Goal: Information Seeking & Learning: Learn about a topic

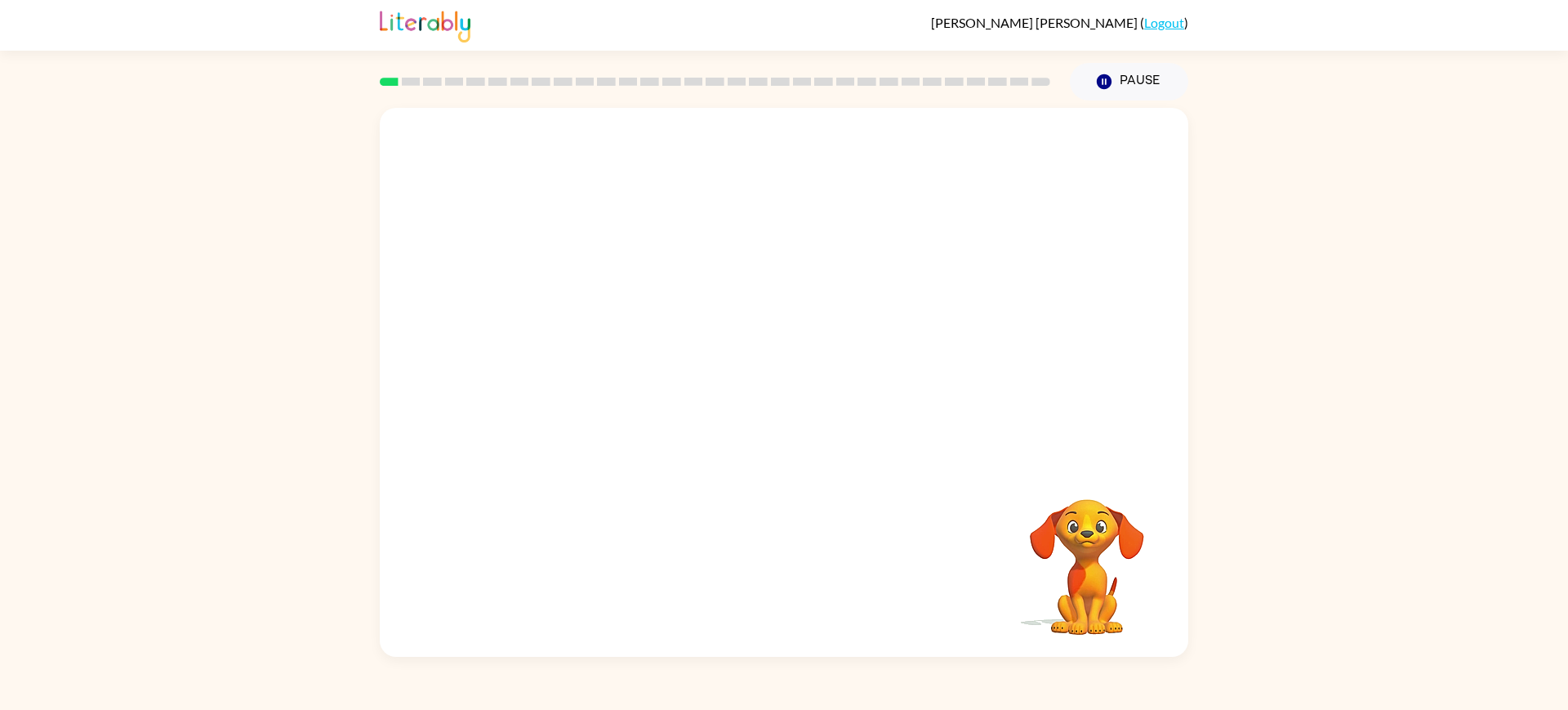
click at [1236, 400] on div "Your browser must support playing .mp4 files to use Literably. Please try using…" at bounding box center [784, 378] width 1568 height 556
click at [1097, 89] on icon "button" at bounding box center [1104, 82] width 15 height 15
click at [1055, 177] on video "Your browser must support playing .mp4 files to use Literably. Please try using…" at bounding box center [784, 287] width 809 height 357
click at [552, 376] on video "Your browser must support playing .mp4 files to use Literably. Please try using…" at bounding box center [784, 287] width 809 height 357
click at [602, 383] on video "Your browser must support playing .mp4 files to use Literably. Please try using…" at bounding box center [784, 287] width 809 height 357
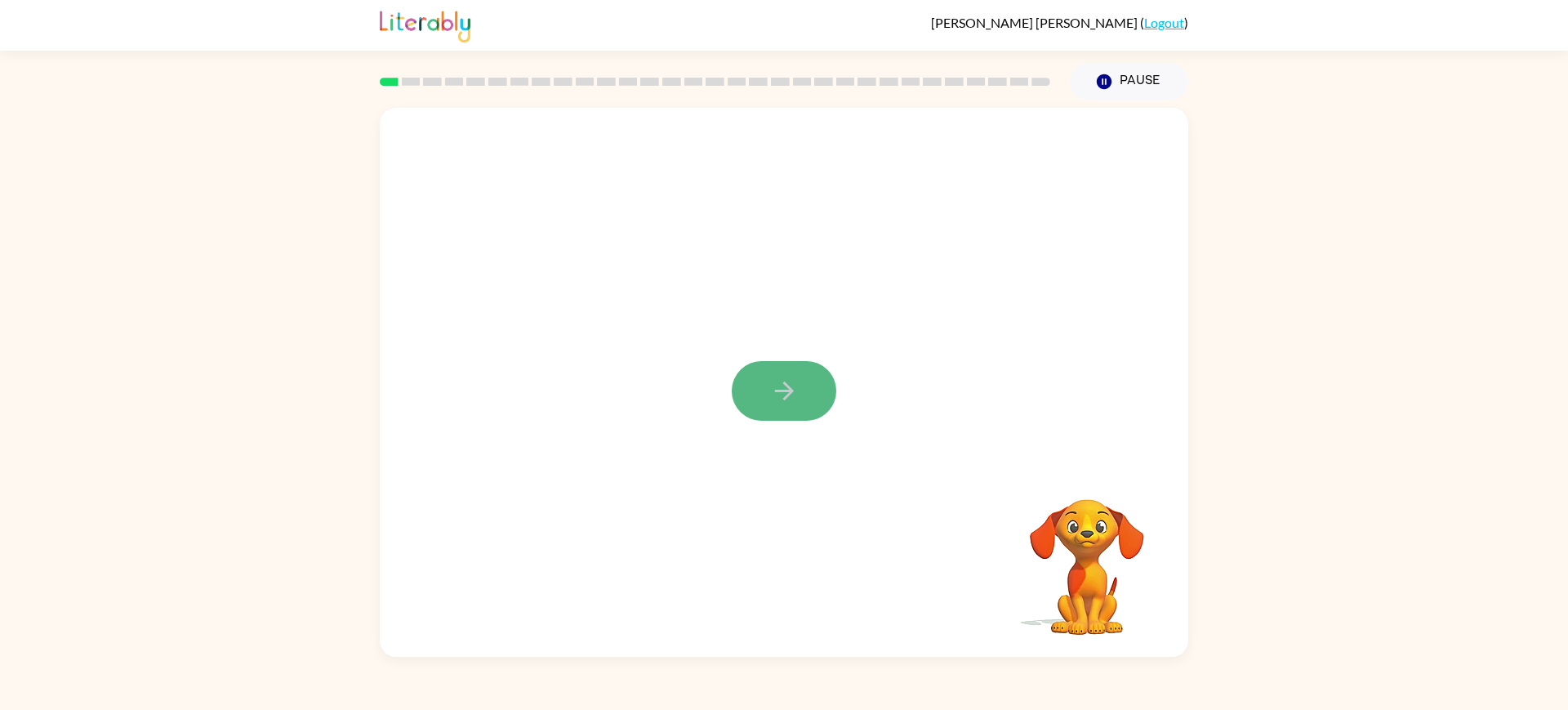
click at [748, 404] on button "button" at bounding box center [784, 391] width 105 height 60
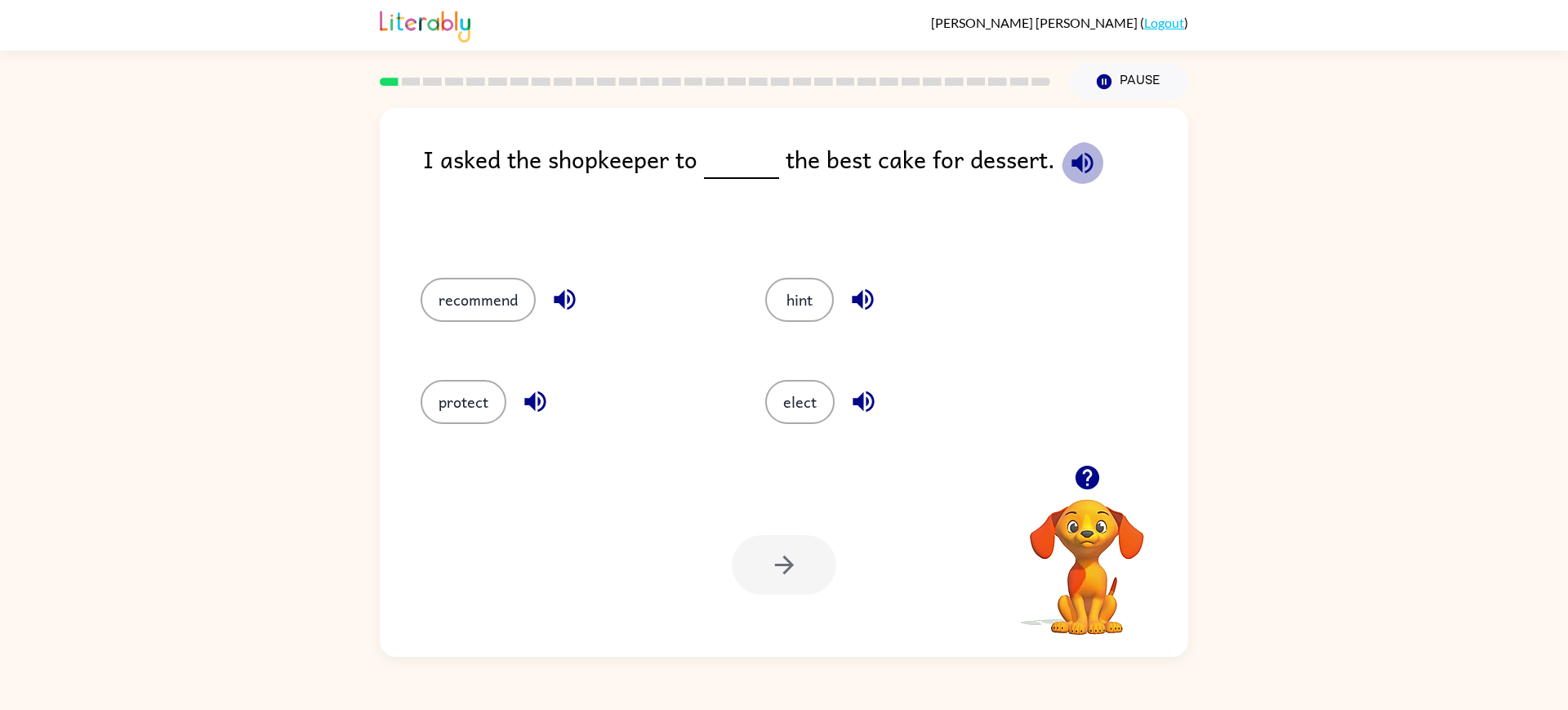
click at [1084, 178] on icon "button" at bounding box center [1082, 163] width 29 height 29
click at [1097, 178] on icon "button" at bounding box center [1082, 163] width 29 height 29
click at [574, 310] on icon "button" at bounding box center [564, 300] width 21 height 21
click at [536, 310] on button "recommend" at bounding box center [478, 300] width 115 height 44
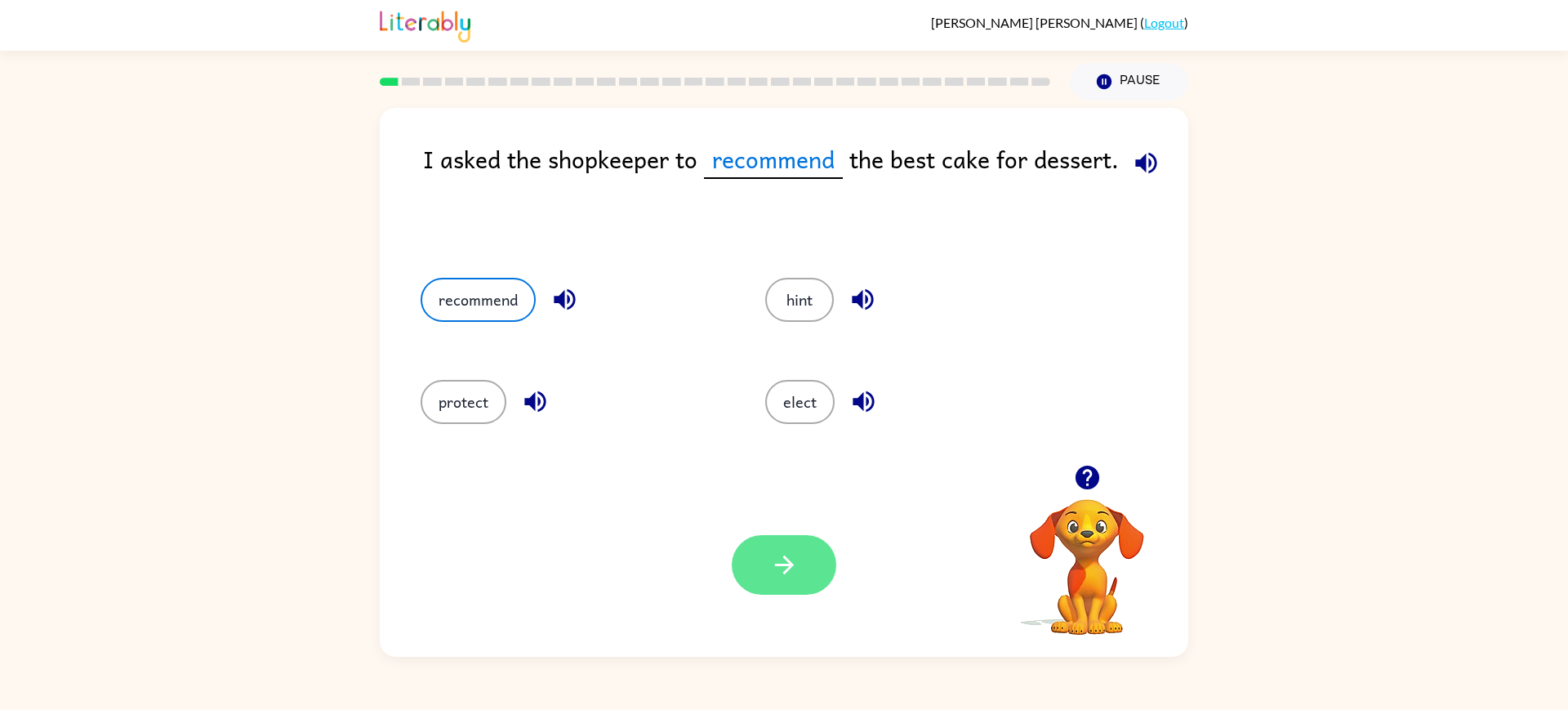
click at [793, 574] on icon "button" at bounding box center [783, 564] width 19 height 19
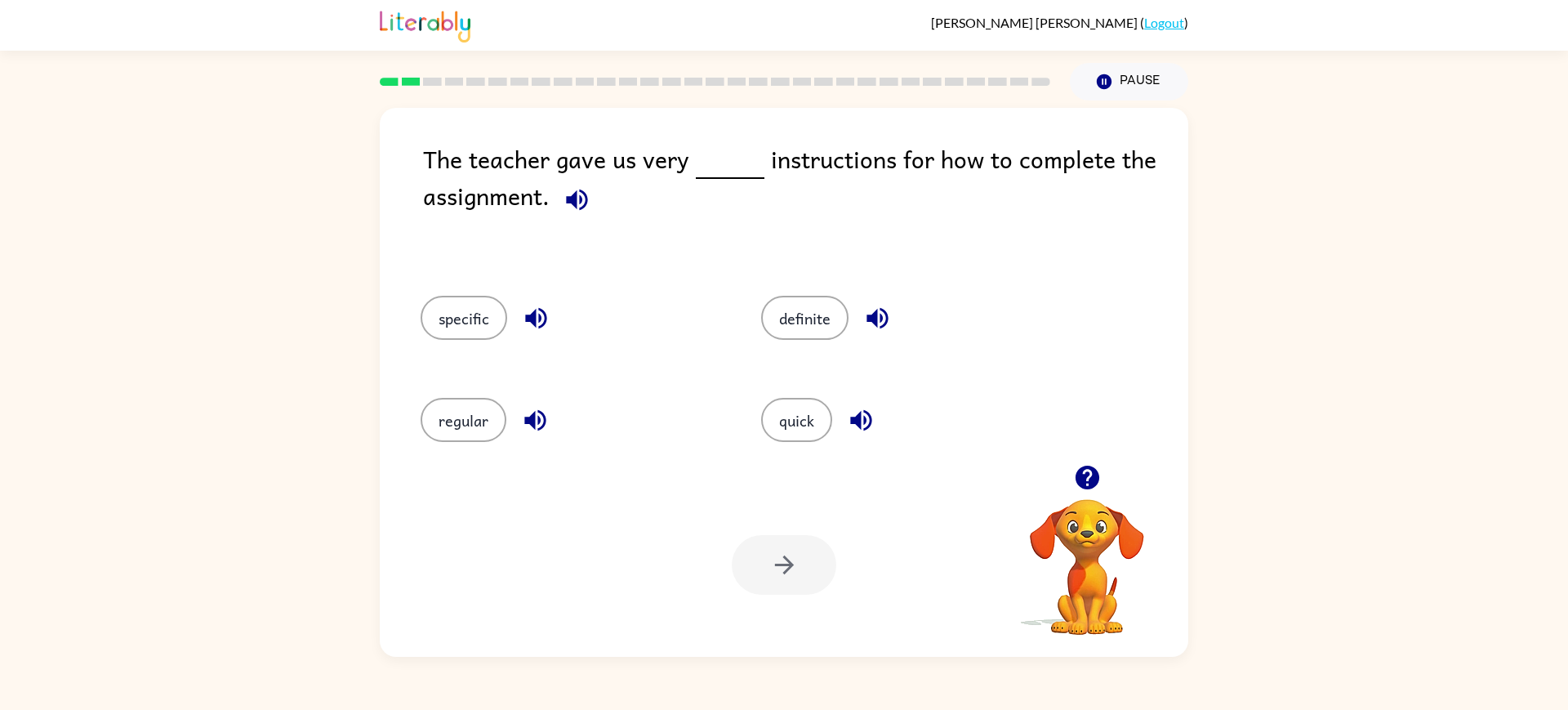
click at [572, 210] on icon "button" at bounding box center [576, 199] width 21 height 21
click at [500, 337] on button "specific" at bounding box center [464, 318] width 87 height 44
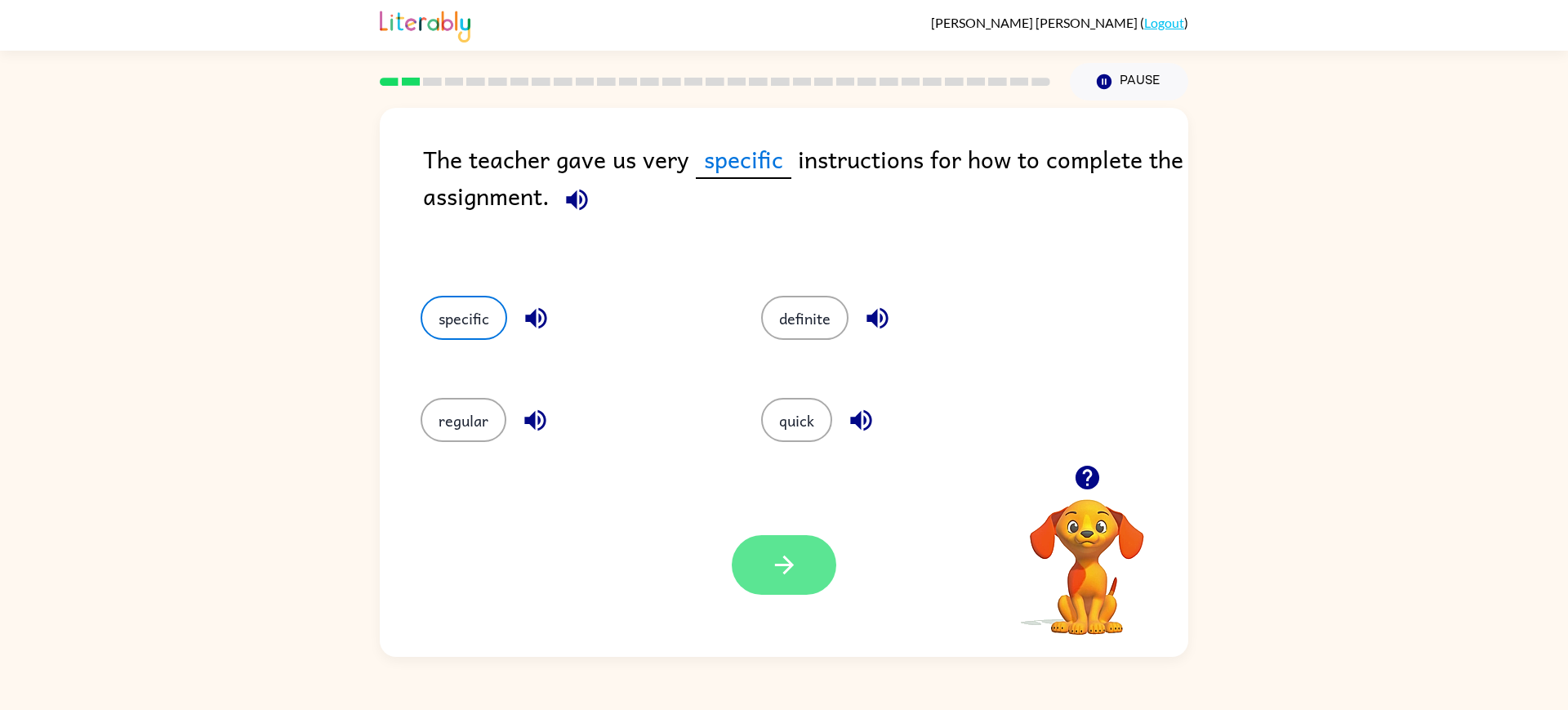
click at [799, 579] on icon "button" at bounding box center [784, 564] width 29 height 29
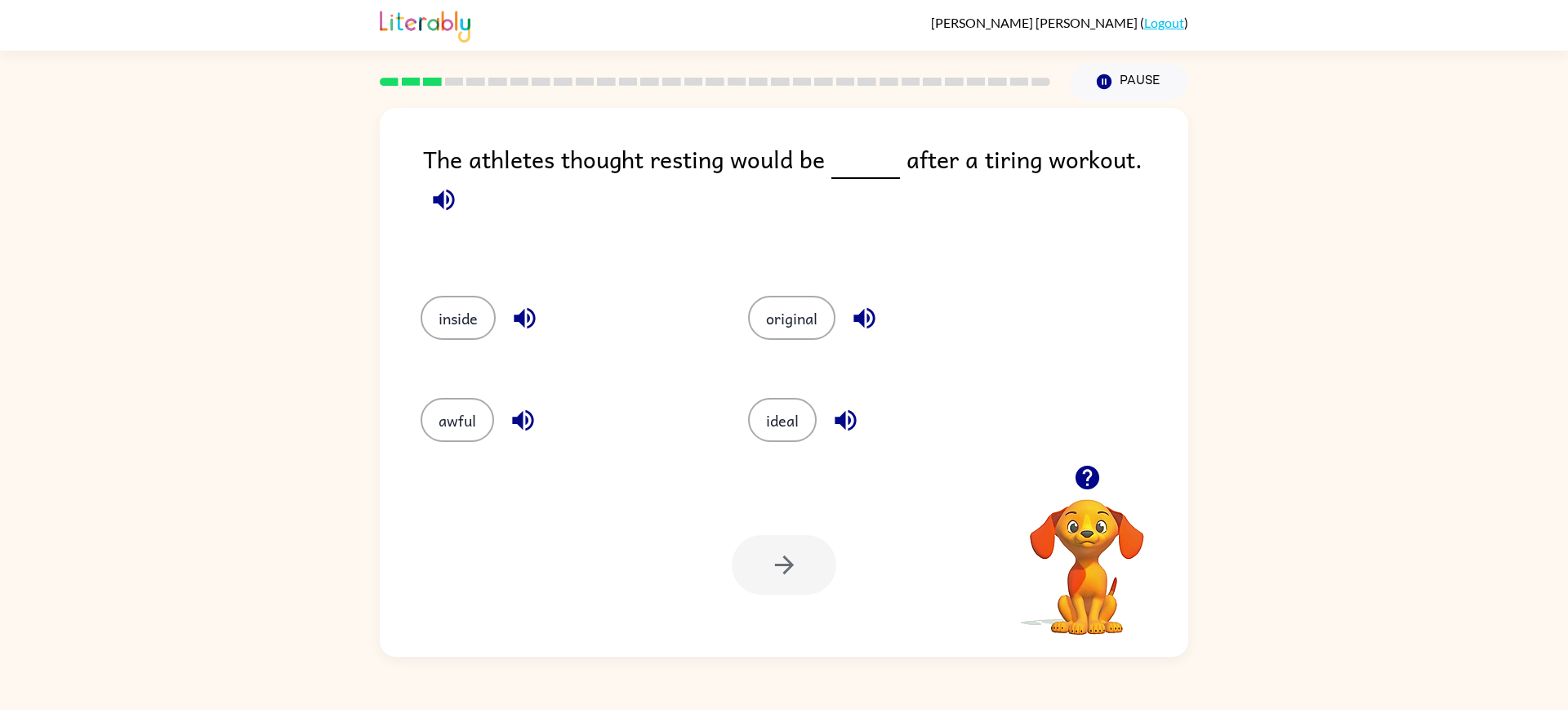
click at [458, 214] on icon "button" at bounding box center [444, 199] width 29 height 29
click at [860, 435] on icon "button" at bounding box center [845, 420] width 29 height 29
click at [817, 432] on button "ideal" at bounding box center [782, 420] width 69 height 44
click at [752, 585] on button "button" at bounding box center [784, 565] width 105 height 60
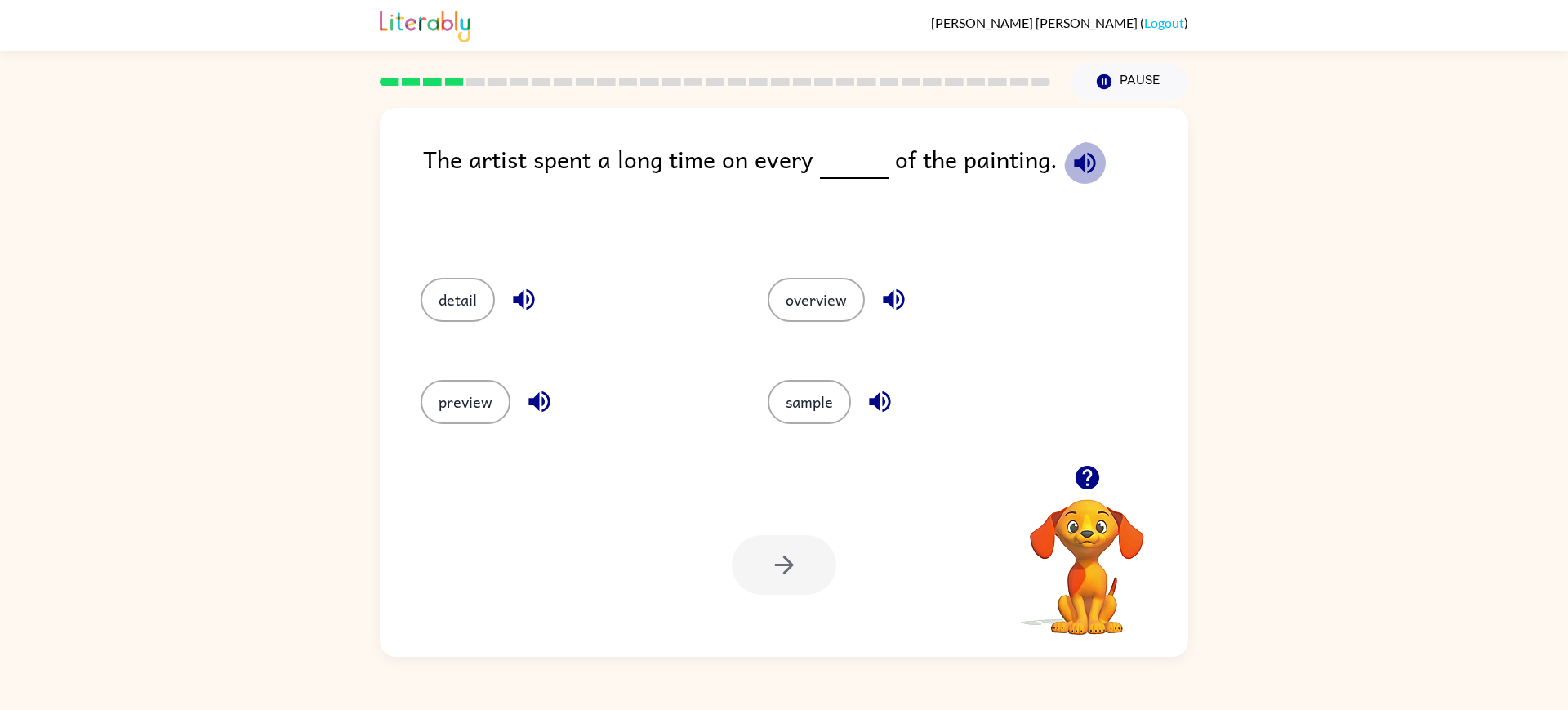
click at [1085, 166] on icon "button" at bounding box center [1084, 163] width 29 height 29
click at [544, 316] on button "button" at bounding box center [524, 299] width 42 height 42
click at [475, 321] on button "detail" at bounding box center [457, 300] width 74 height 44
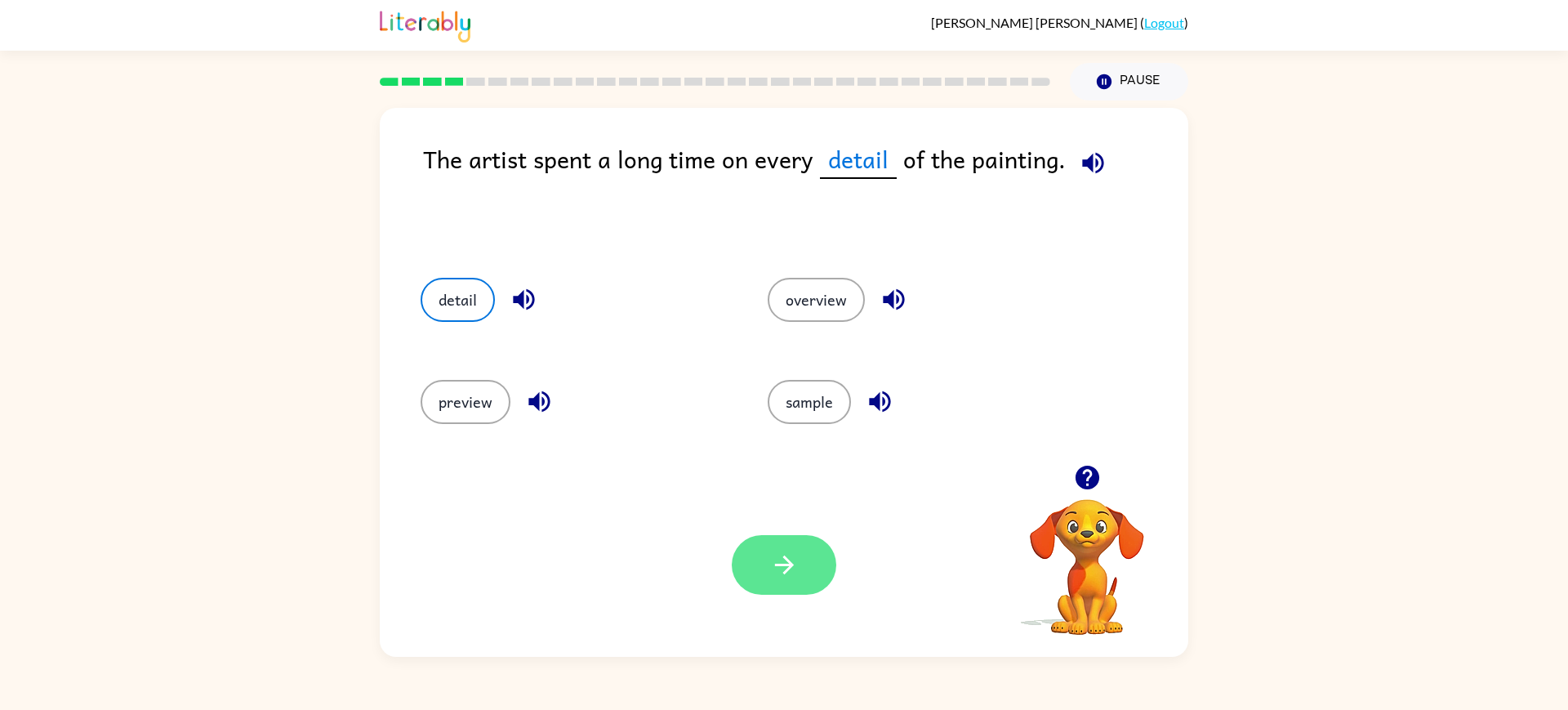
click at [785, 574] on icon "button" at bounding box center [783, 564] width 19 height 19
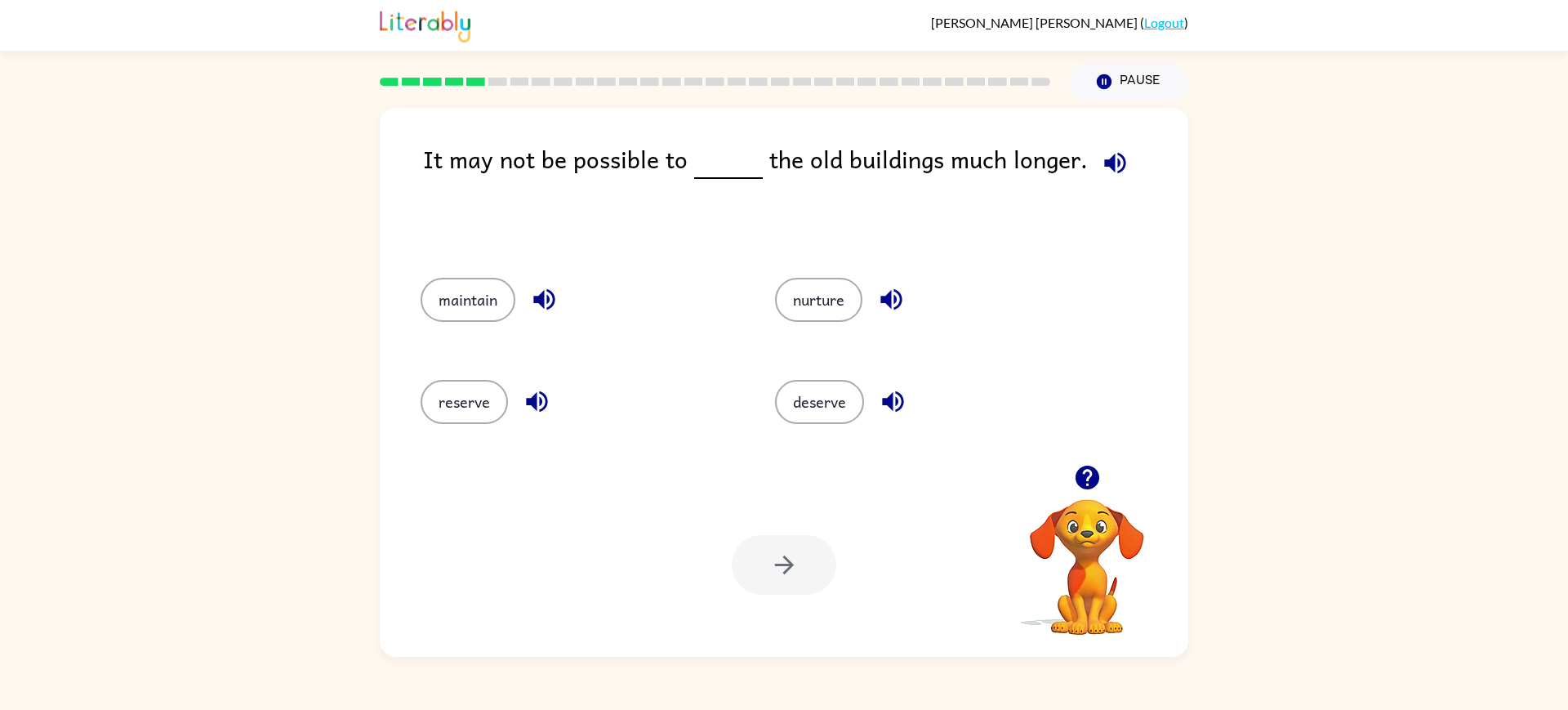
click at [1115, 178] on icon "button" at bounding box center [1115, 163] width 29 height 29
click at [457, 419] on button "reserve" at bounding box center [464, 402] width 88 height 44
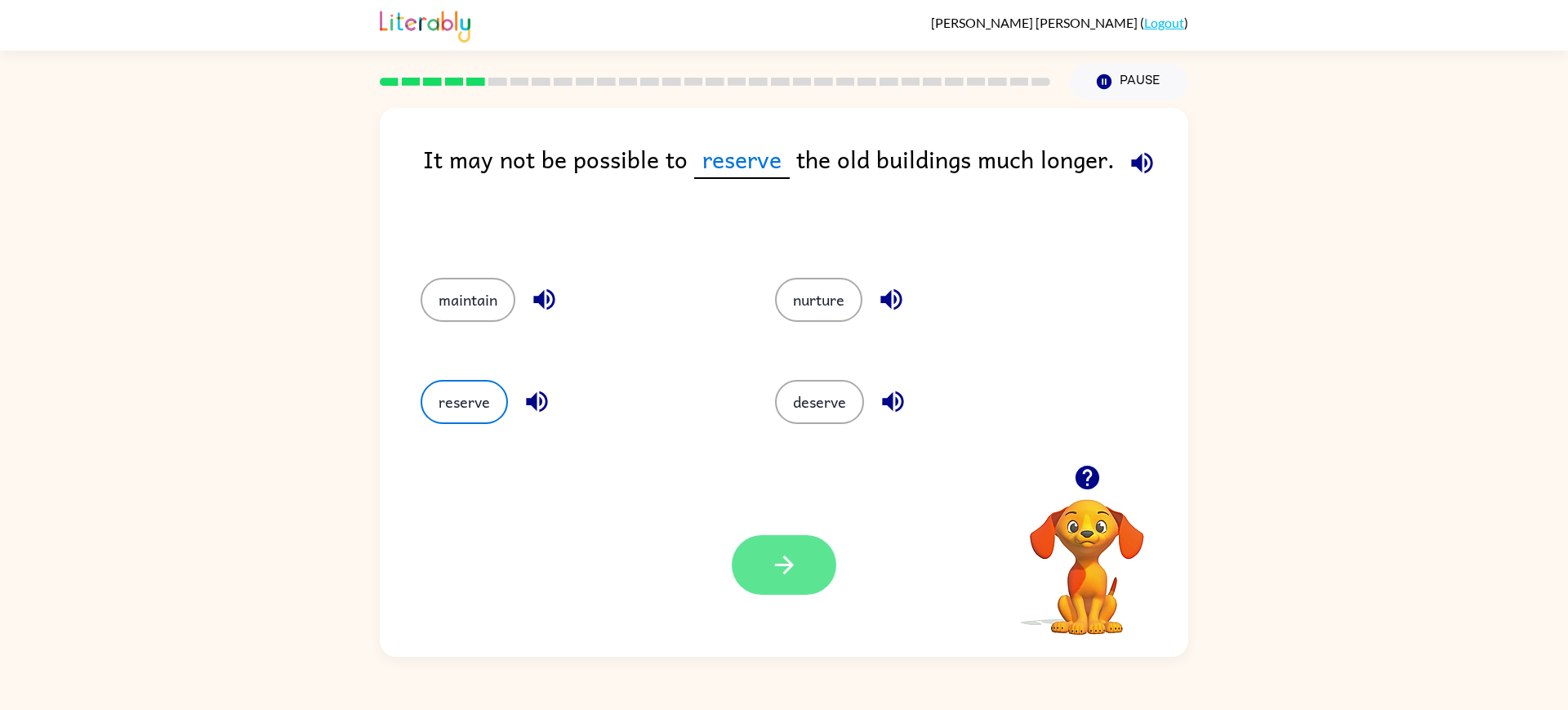
click at [791, 574] on icon "button" at bounding box center [783, 564] width 19 height 19
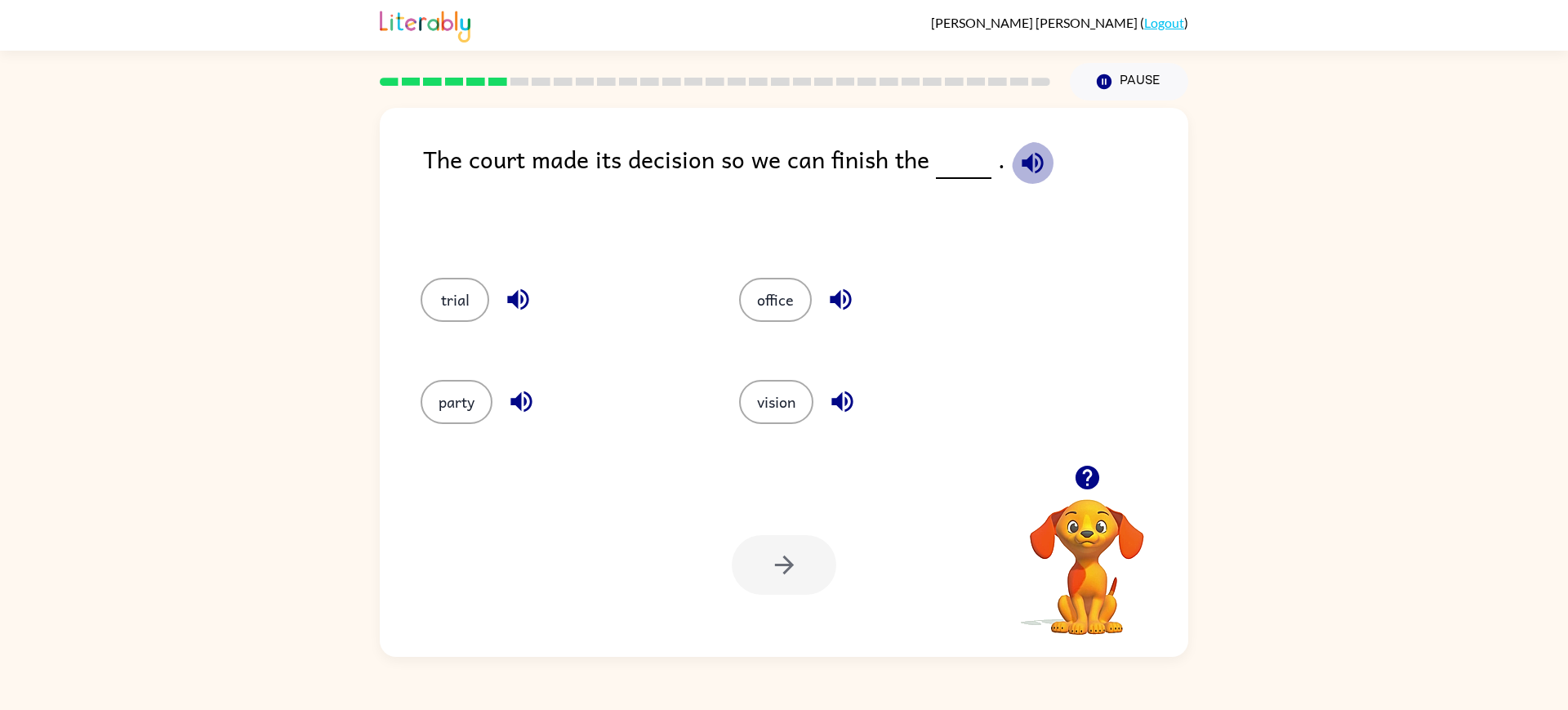
click at [1018, 177] on icon "button" at bounding box center [1032, 163] width 29 height 29
click at [471, 322] on button "trial" at bounding box center [455, 300] width 69 height 44
click at [796, 595] on button "button" at bounding box center [784, 565] width 105 height 60
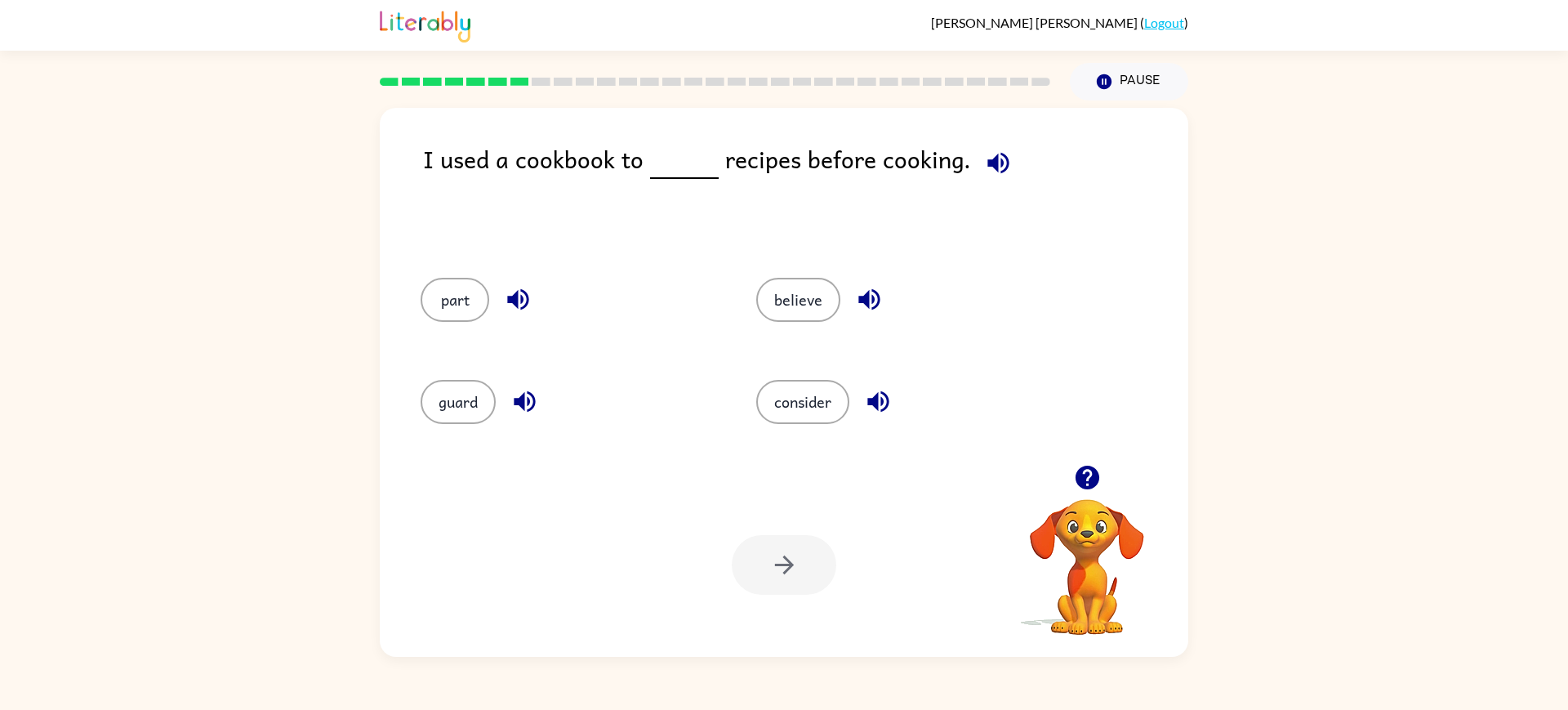
click at [1007, 178] on icon "button" at bounding box center [998, 163] width 29 height 29
click at [997, 174] on icon "button" at bounding box center [998, 163] width 21 height 21
click at [849, 398] on button "consider" at bounding box center [803, 402] width 93 height 44
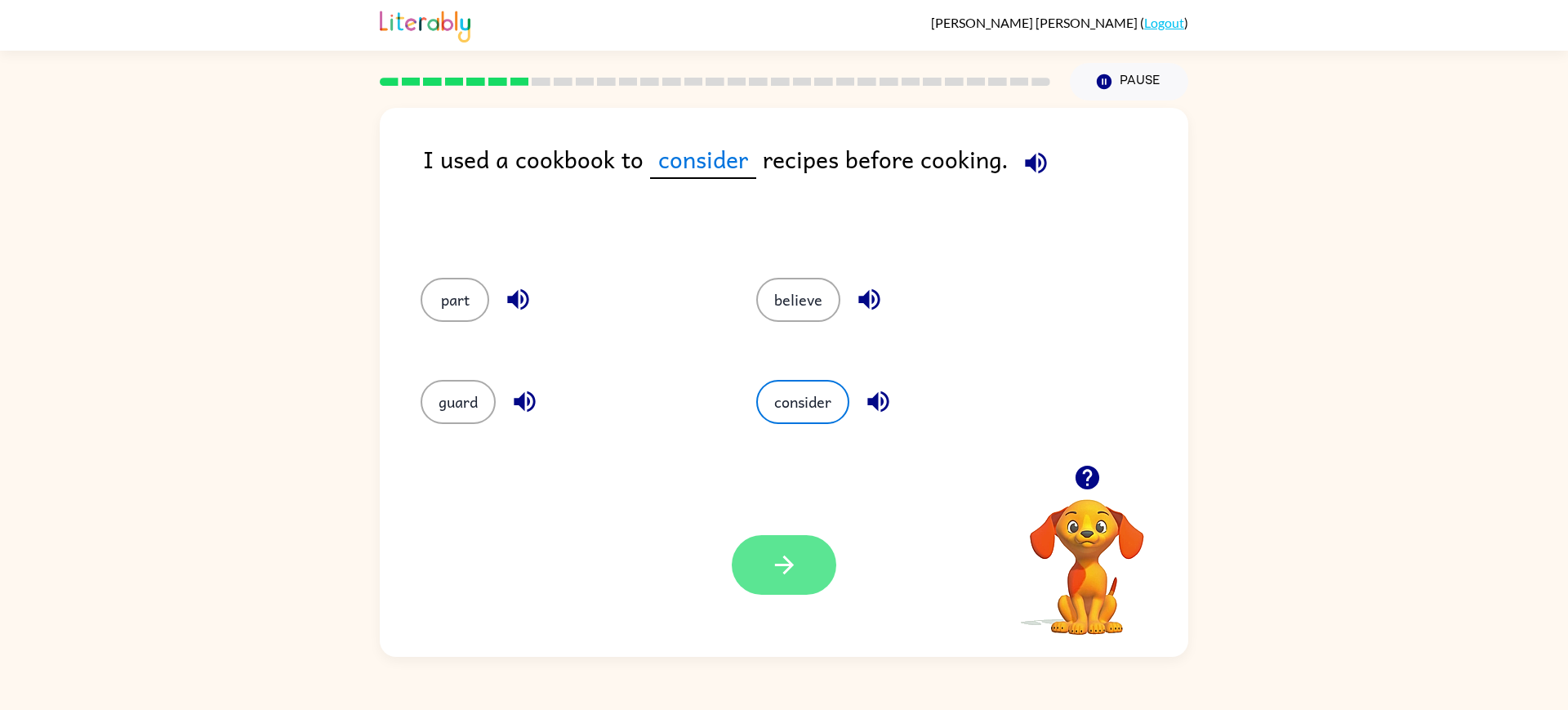
click at [800, 595] on button "button" at bounding box center [784, 565] width 105 height 60
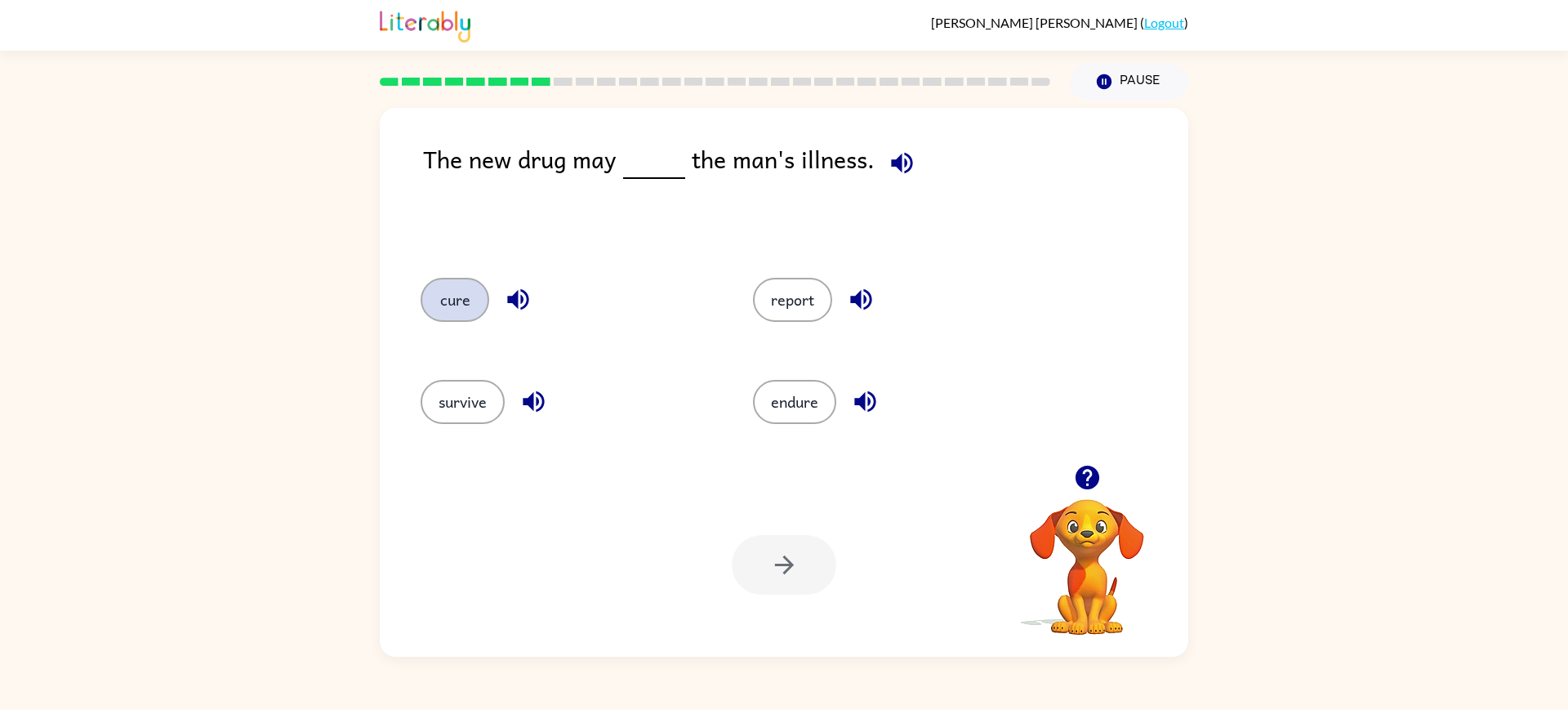
click at [481, 318] on button "cure" at bounding box center [455, 300] width 69 height 44
click at [808, 586] on button "button" at bounding box center [784, 565] width 105 height 60
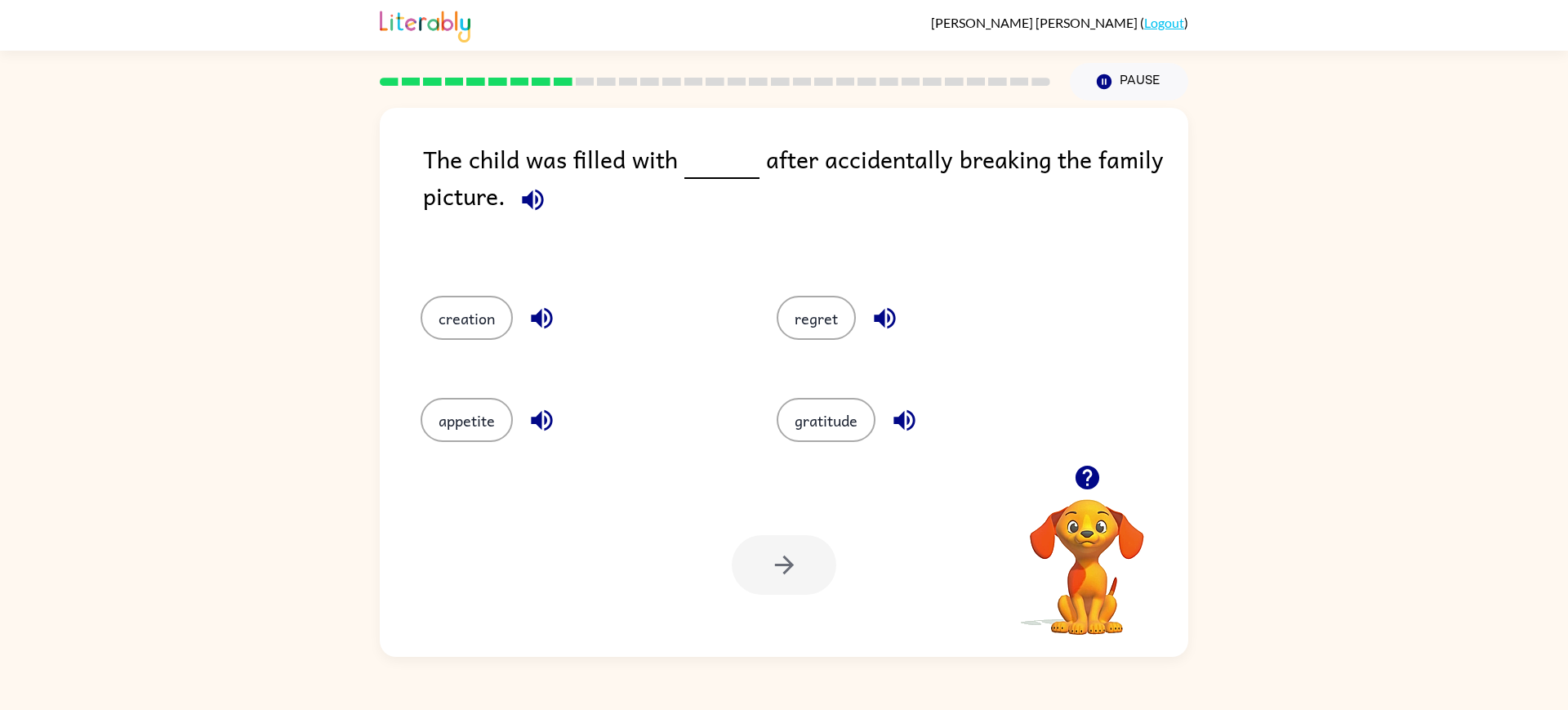
click at [538, 210] on icon "button" at bounding box center [533, 199] width 21 height 21
click at [856, 333] on button "regret" at bounding box center [816, 318] width 79 height 44
click at [786, 561] on icon "button" at bounding box center [784, 564] width 29 height 29
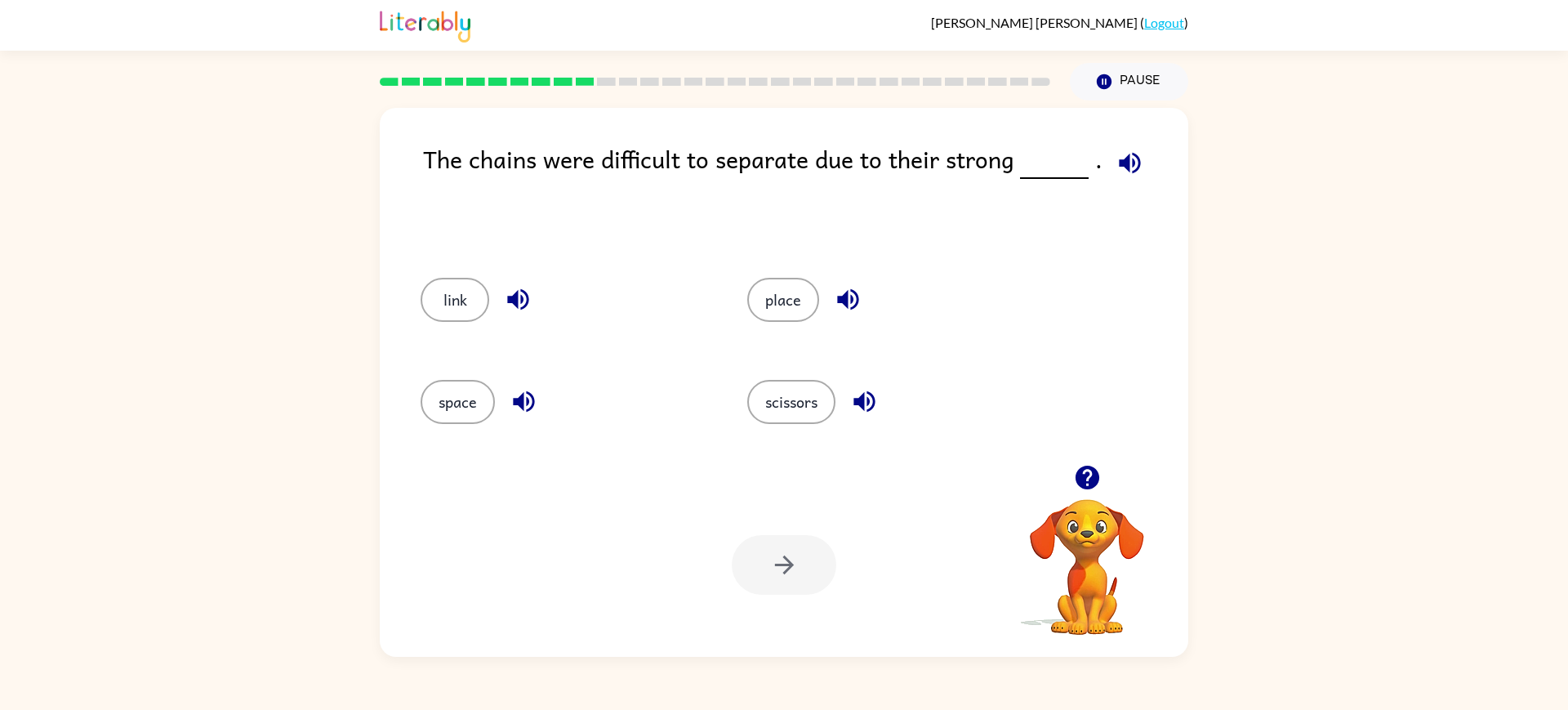
click at [1115, 178] on icon "button" at bounding box center [1129, 163] width 29 height 29
click at [480, 303] on button "link" at bounding box center [455, 300] width 69 height 44
click at [790, 595] on button "button" at bounding box center [784, 565] width 105 height 60
click at [975, 178] on icon "button" at bounding box center [972, 163] width 29 height 29
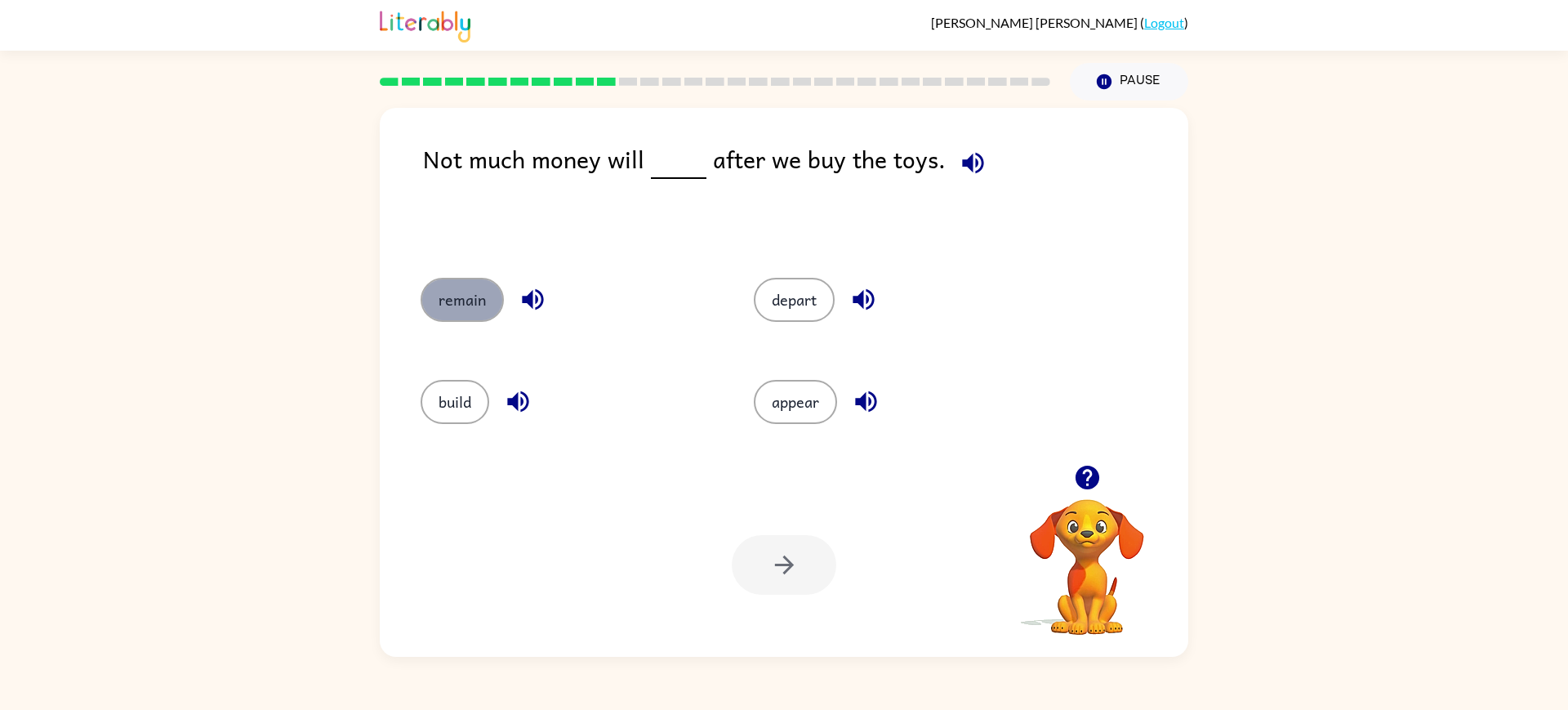
click at [436, 307] on button "remain" at bounding box center [462, 300] width 83 height 44
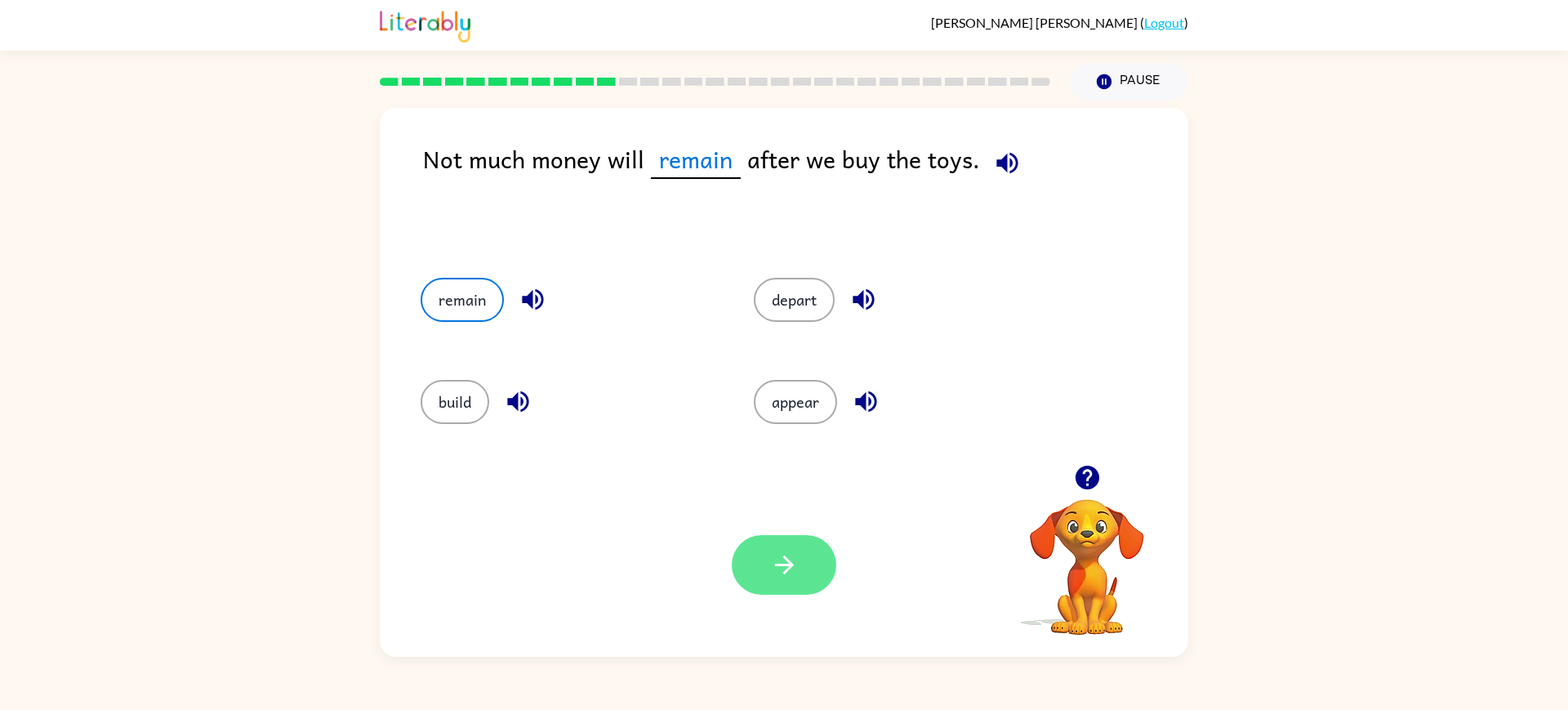
click at [770, 563] on icon "button" at bounding box center [784, 564] width 29 height 29
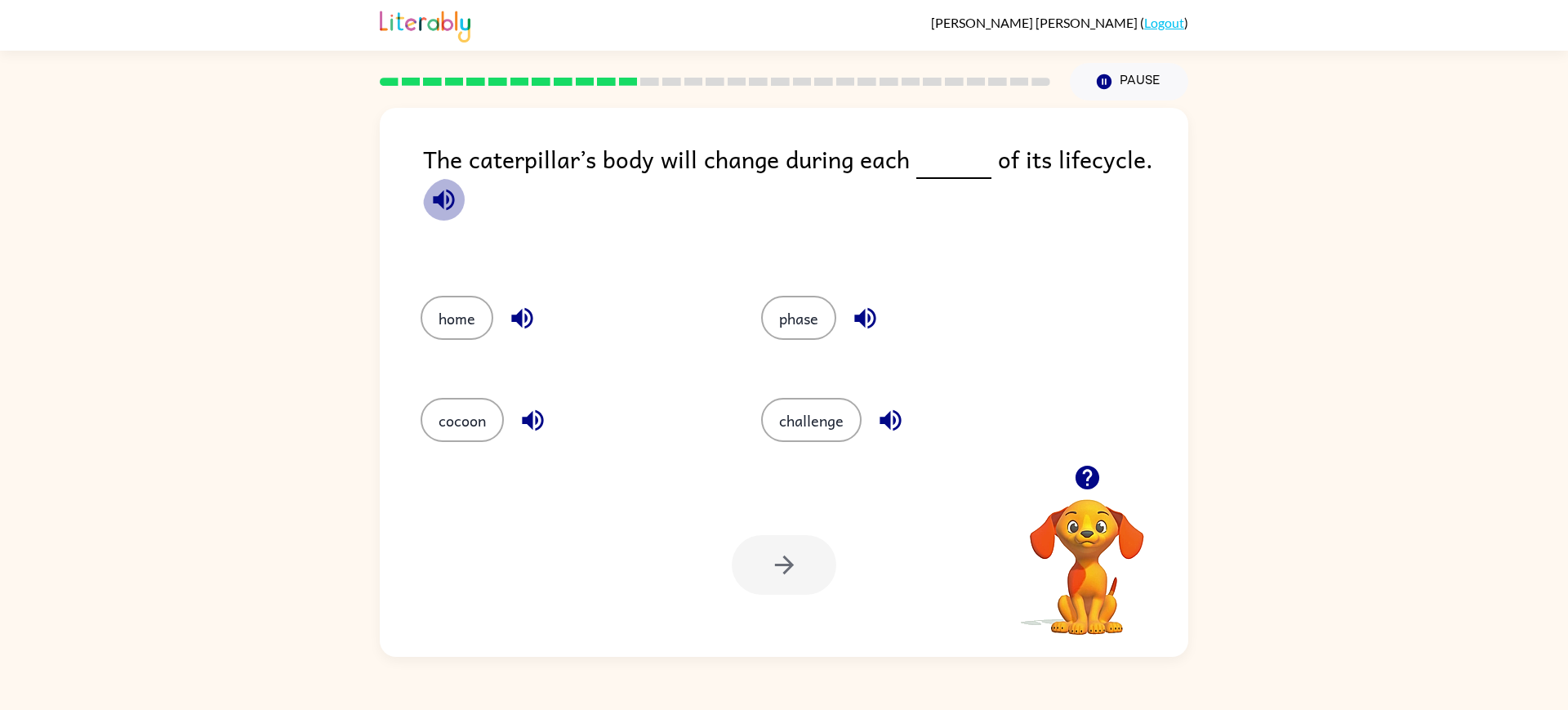
click at [434, 214] on icon "button" at bounding box center [444, 199] width 29 height 29
click at [831, 321] on button "phase" at bounding box center [799, 318] width 75 height 44
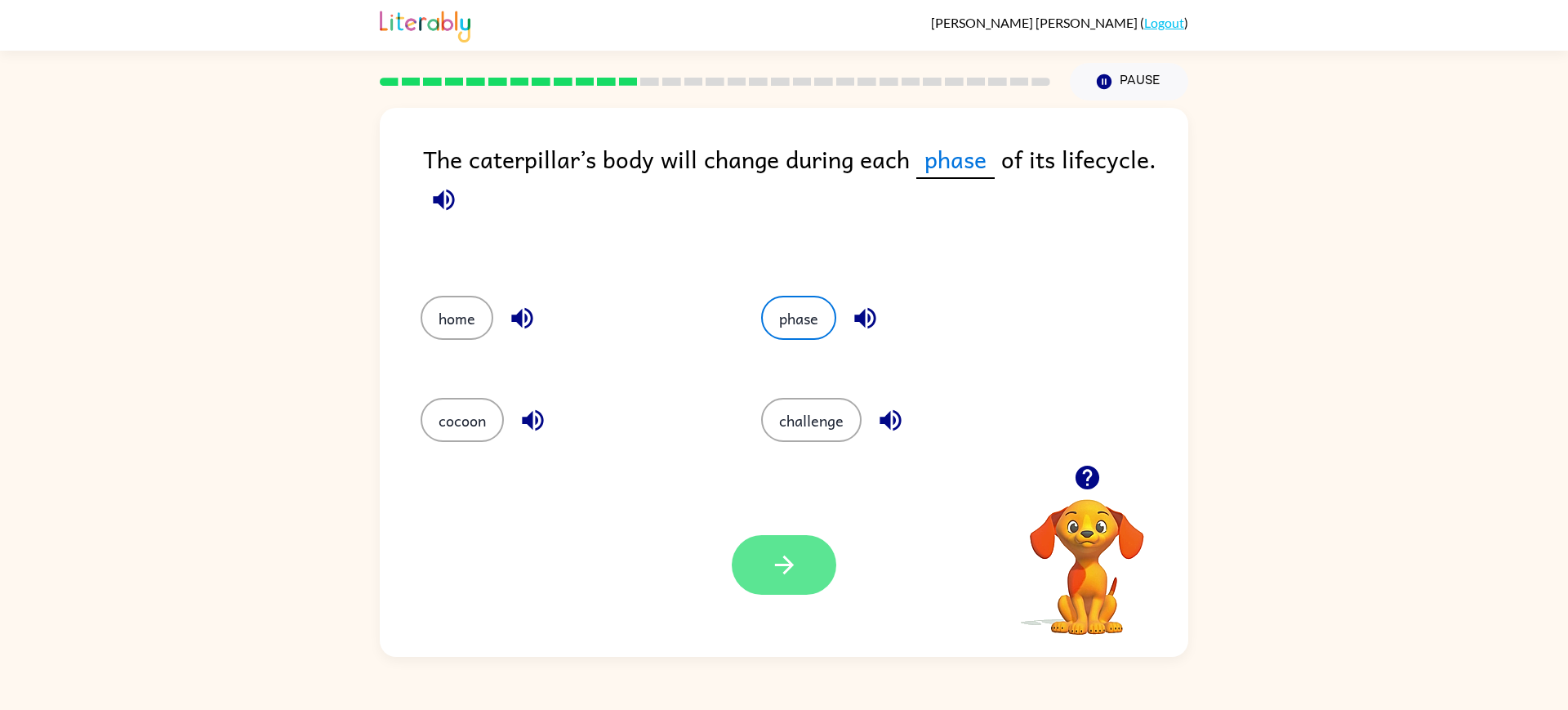
click at [793, 574] on icon "button" at bounding box center [783, 564] width 19 height 19
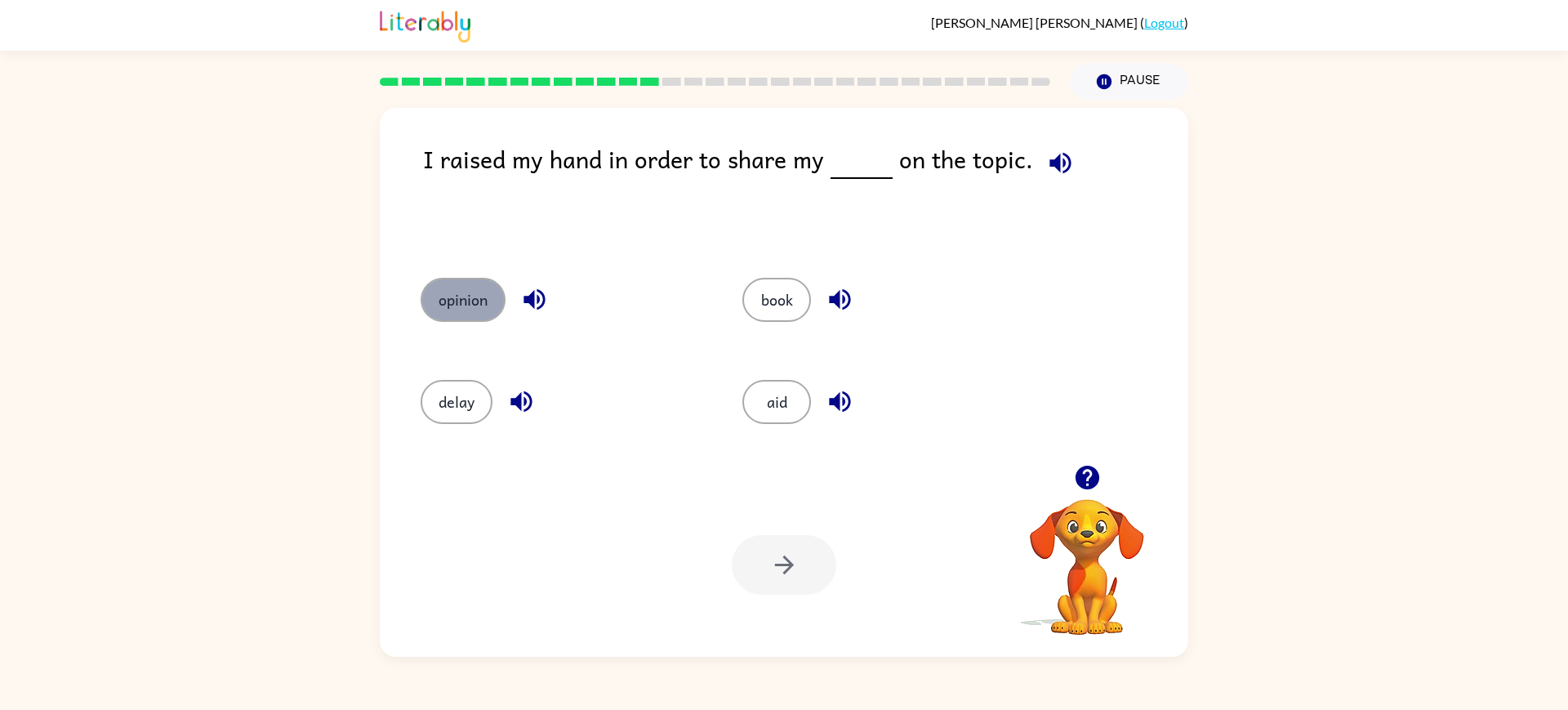
click at [493, 307] on button "opinion" at bounding box center [463, 300] width 85 height 44
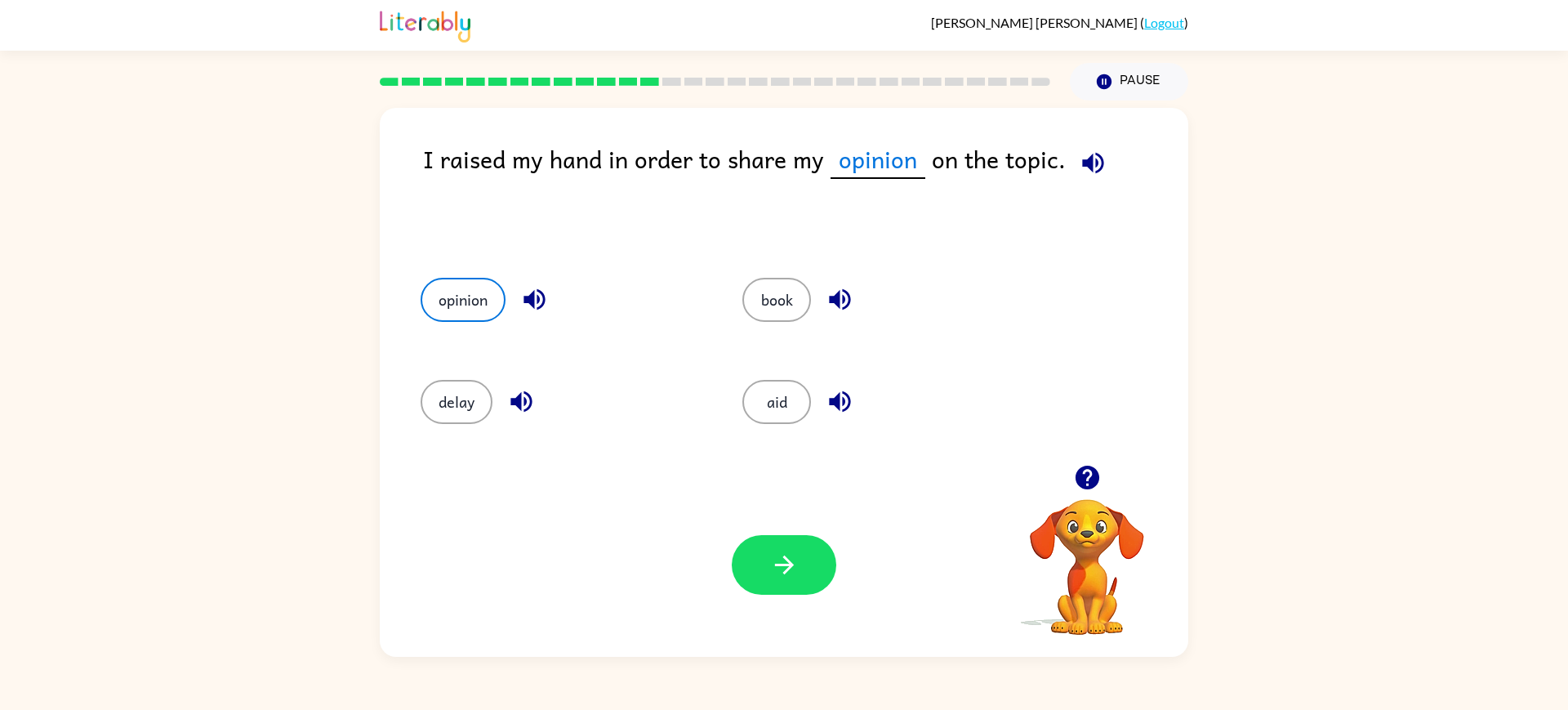
click at [804, 608] on div "Your browser must support playing .mp4 files to use Literably. Please try using…" at bounding box center [784, 565] width 809 height 183
click at [793, 579] on icon "button" at bounding box center [784, 564] width 29 height 29
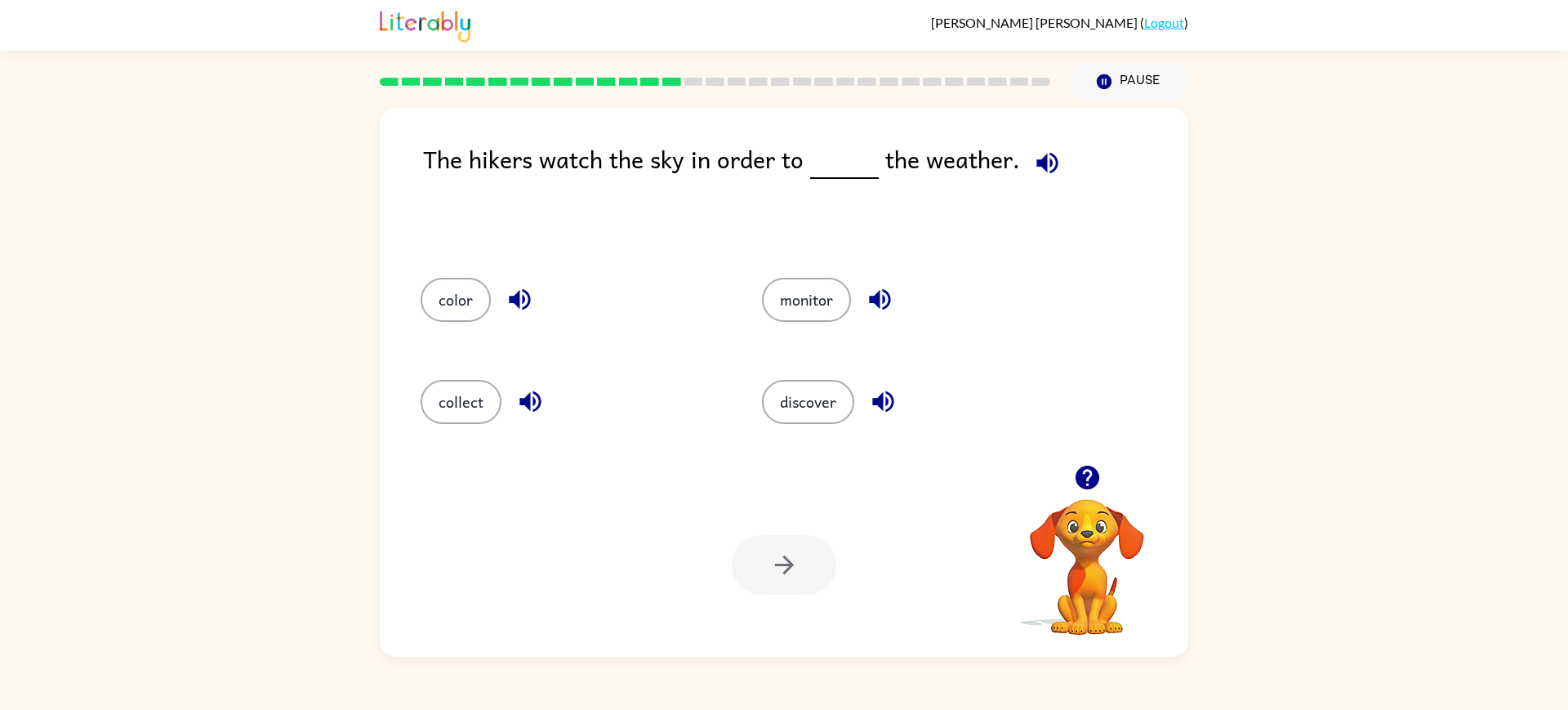
click at [1052, 174] on icon "button" at bounding box center [1047, 163] width 21 height 21
click at [851, 321] on button "monitor" at bounding box center [806, 300] width 89 height 44
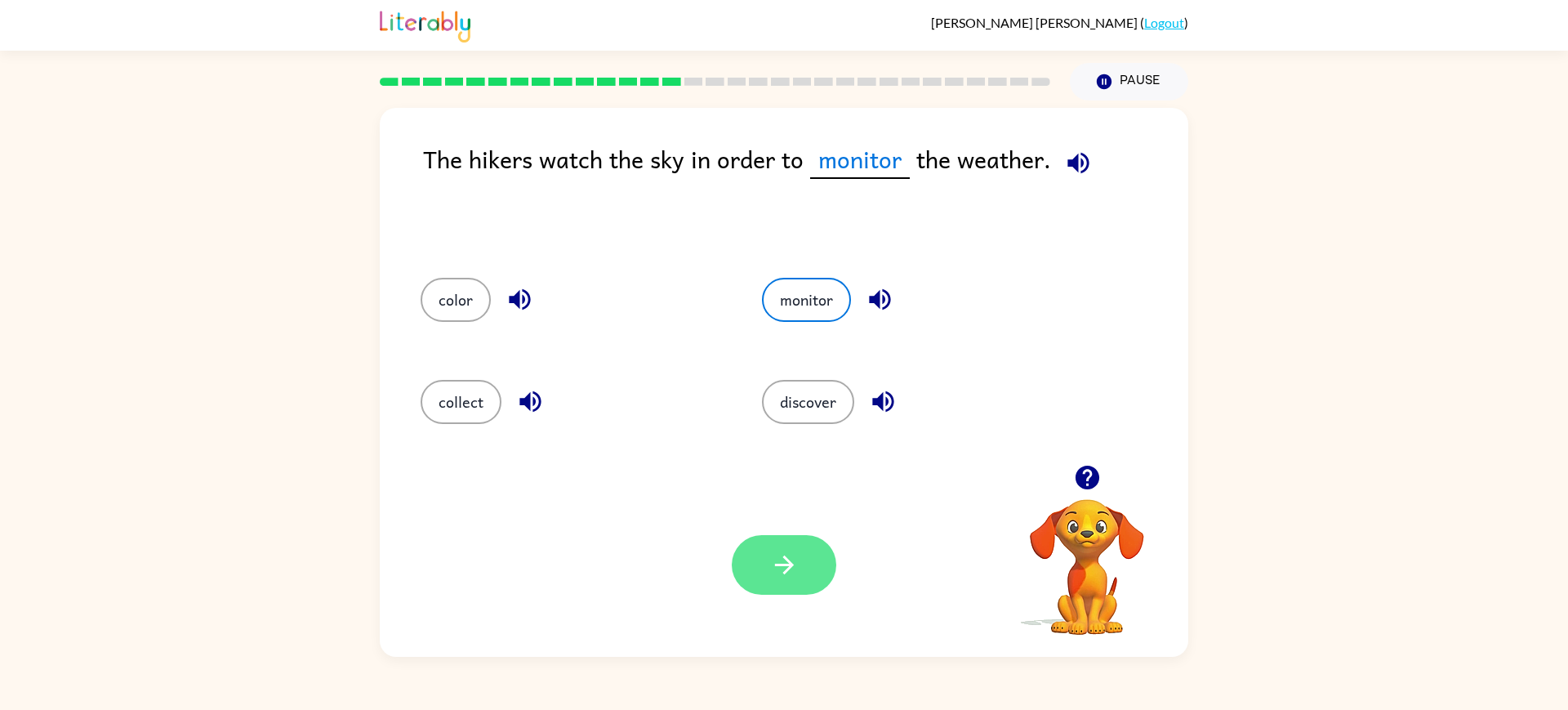
click at [770, 566] on icon "button" at bounding box center [784, 564] width 29 height 29
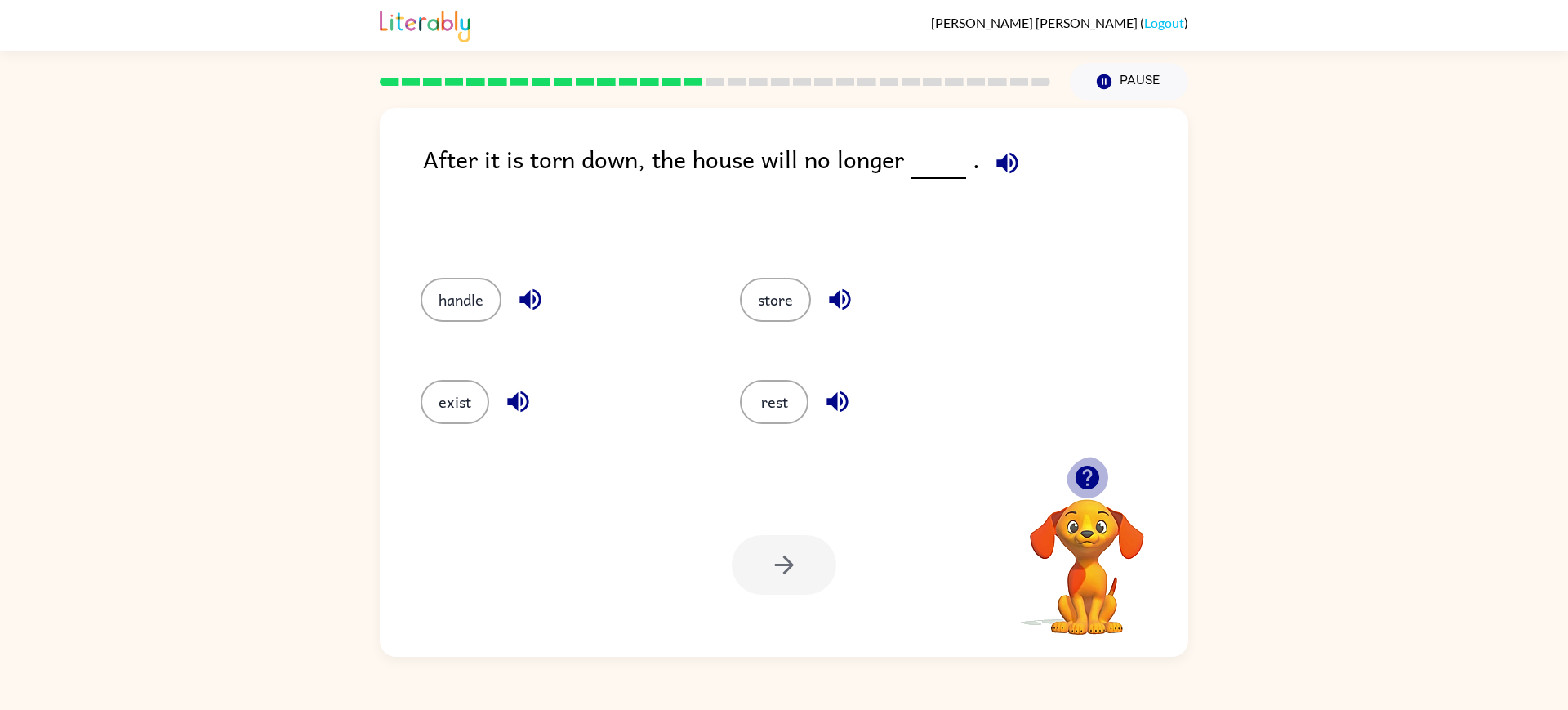
click at [1084, 488] on icon "button" at bounding box center [1086, 477] width 24 height 24
click at [1084, 486] on icon "button" at bounding box center [1086, 477] width 24 height 24
click at [1012, 174] on icon "button" at bounding box center [1007, 163] width 21 height 21
click at [484, 424] on button "exist" at bounding box center [455, 402] width 69 height 44
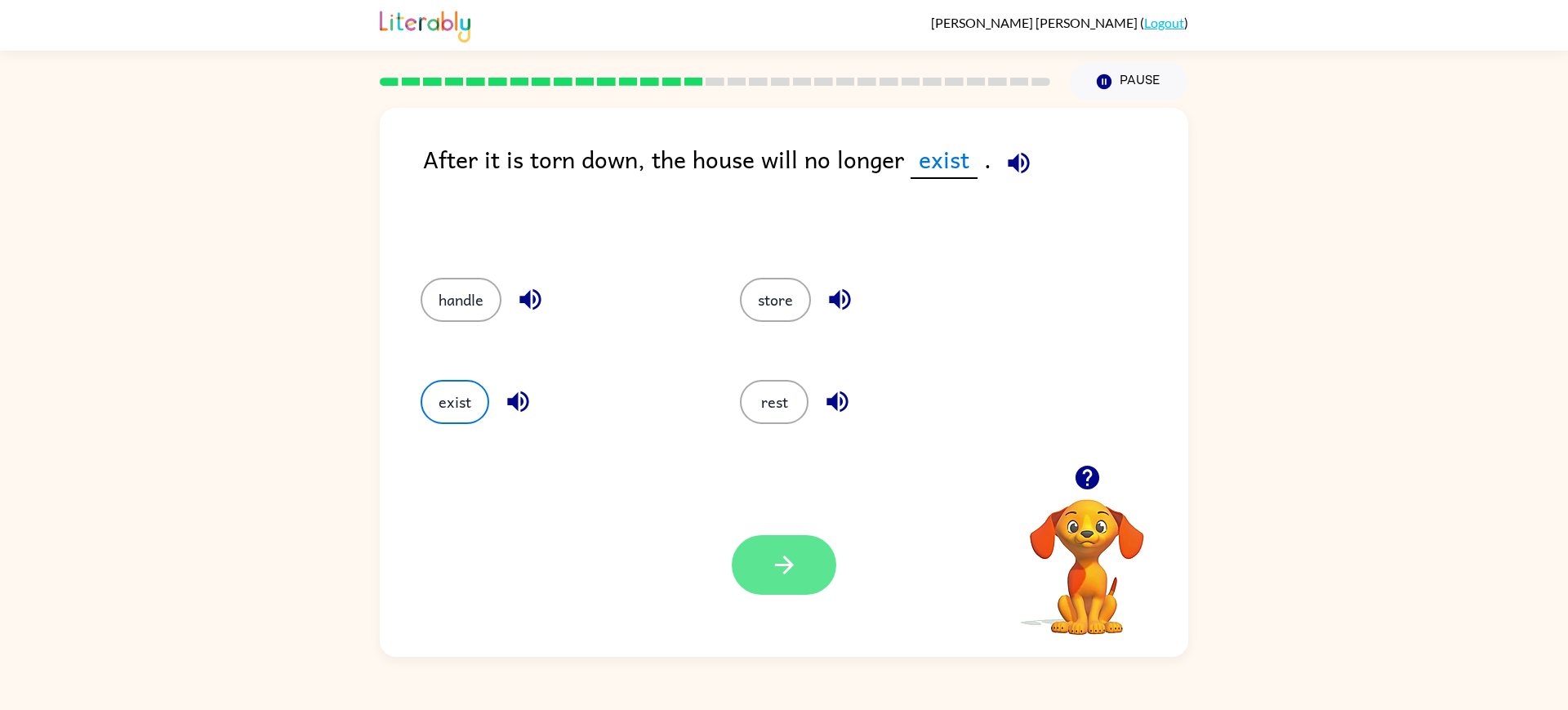
click at [810, 592] on button "button" at bounding box center [784, 565] width 105 height 60
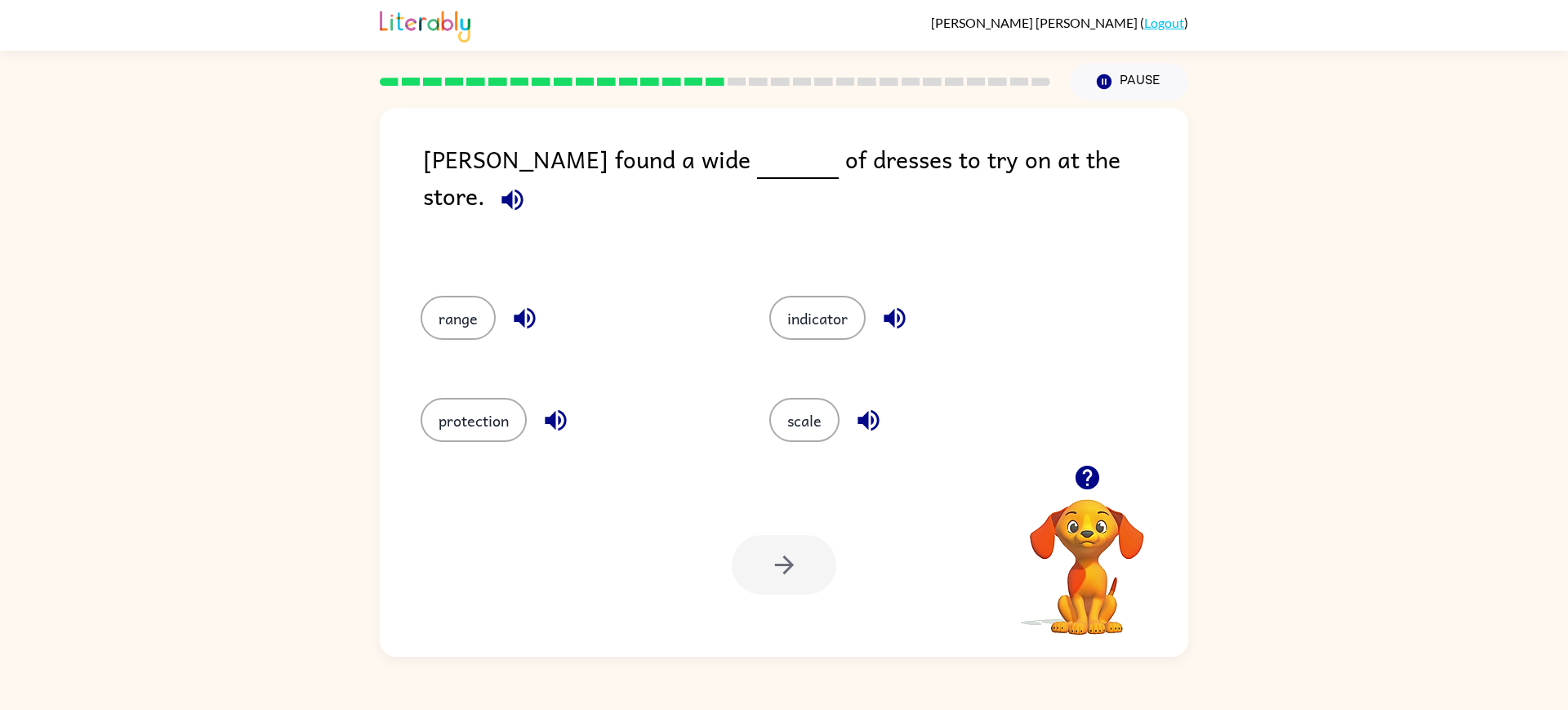
click at [1066, 186] on div "Alma found a wide of dresses to try on at the store." at bounding box center [805, 202] width 765 height 123
click at [523, 188] on icon "button" at bounding box center [512, 199] width 21 height 21
click at [448, 305] on button "range" at bounding box center [458, 318] width 75 height 44
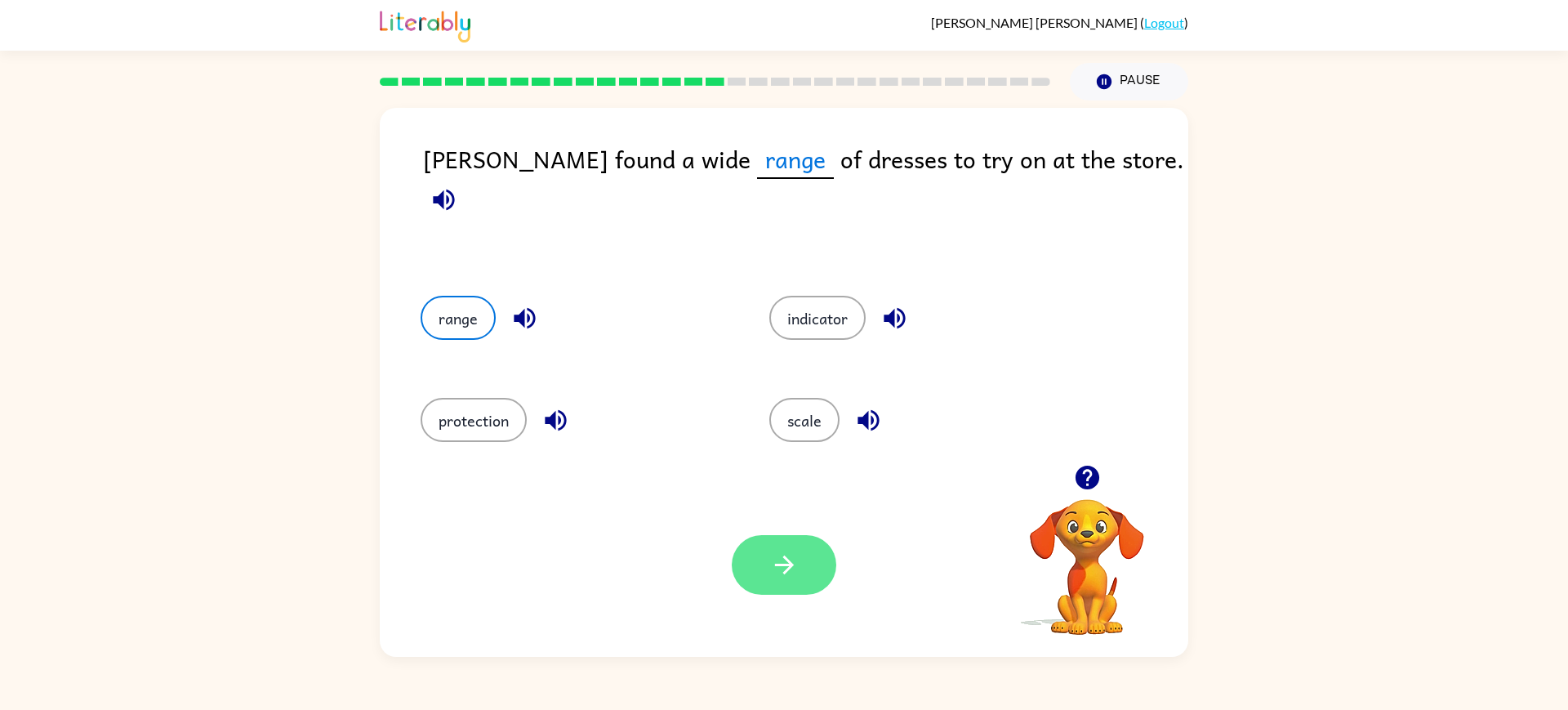
click at [817, 586] on button "button" at bounding box center [784, 565] width 105 height 60
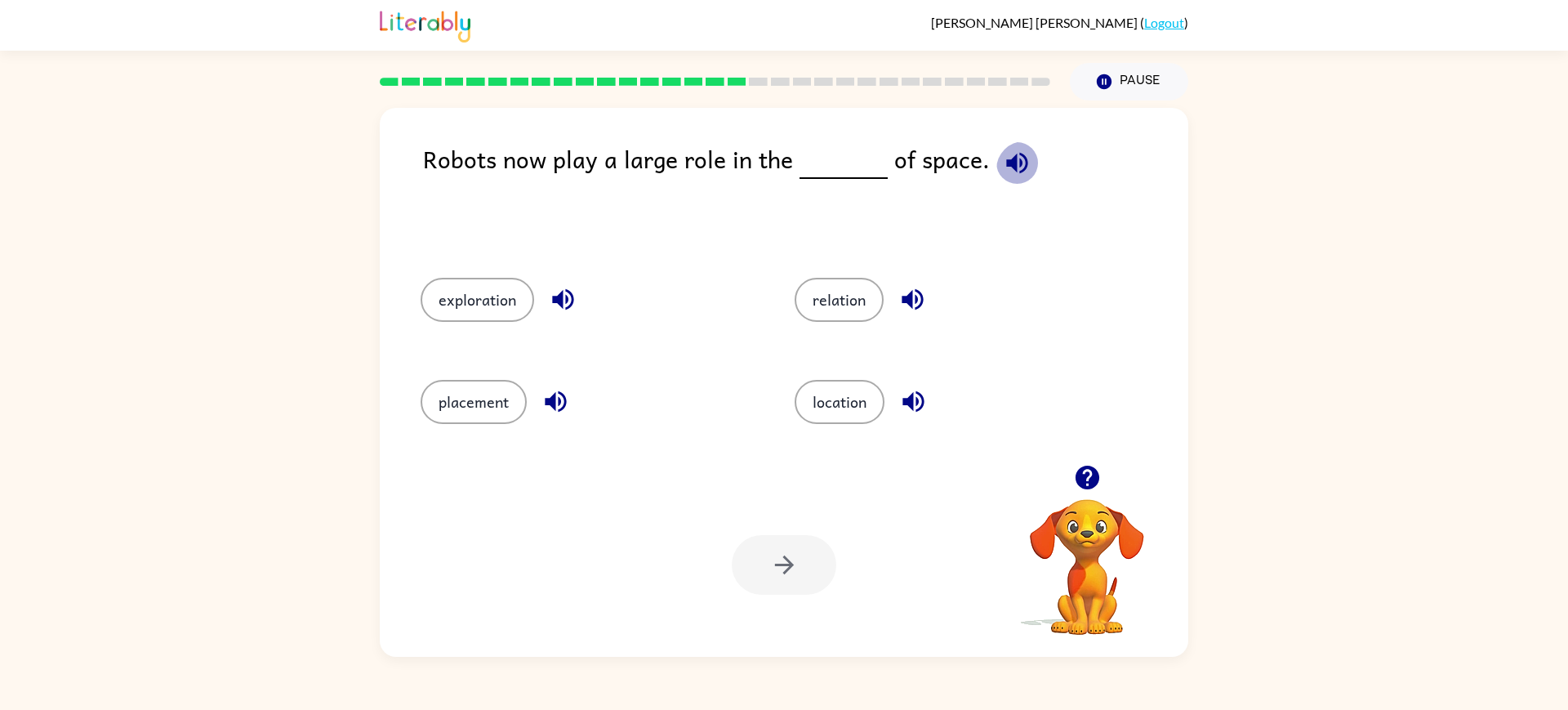
click at [1020, 178] on icon "button" at bounding box center [1016, 163] width 29 height 29
click at [500, 320] on button "exploration" at bounding box center [477, 300] width 114 height 44
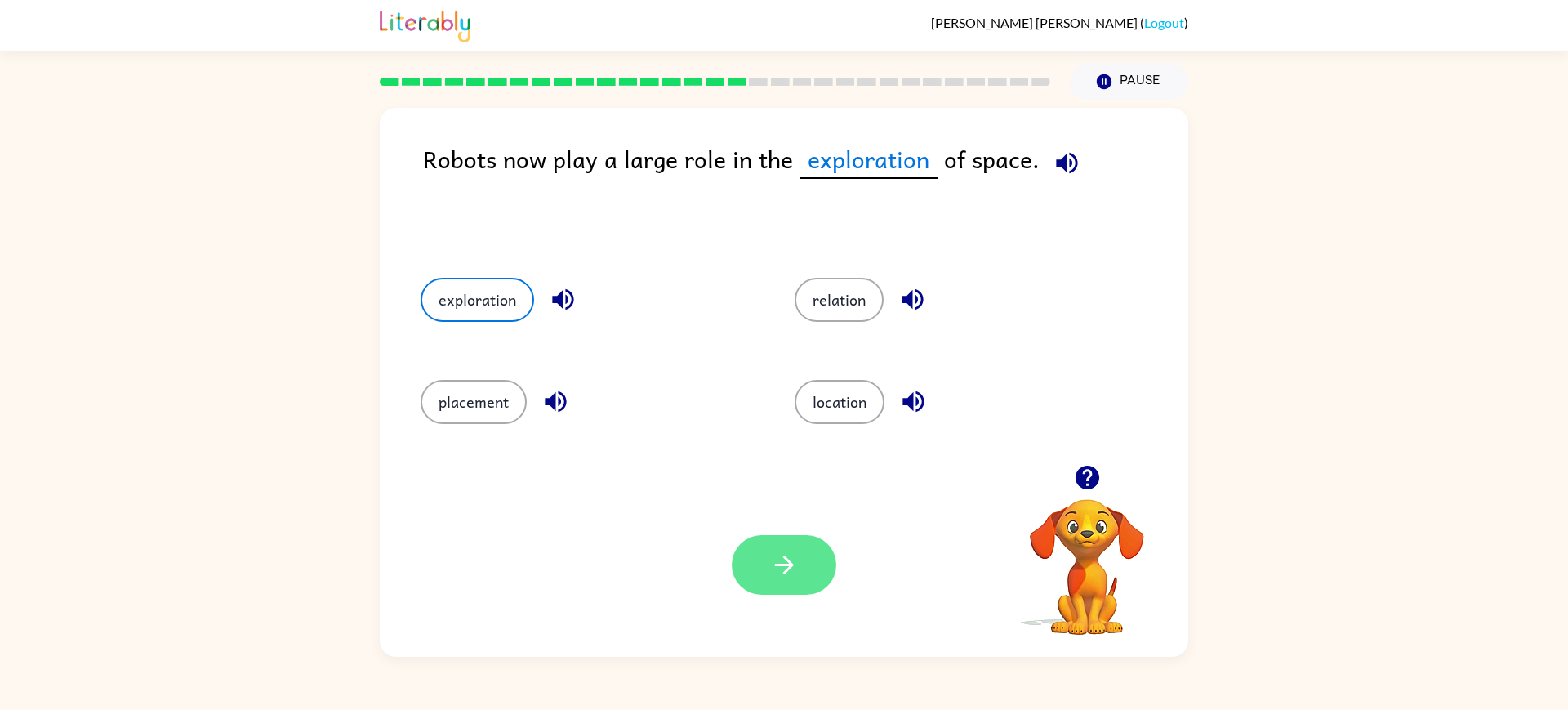
click at [818, 575] on button "button" at bounding box center [784, 565] width 105 height 60
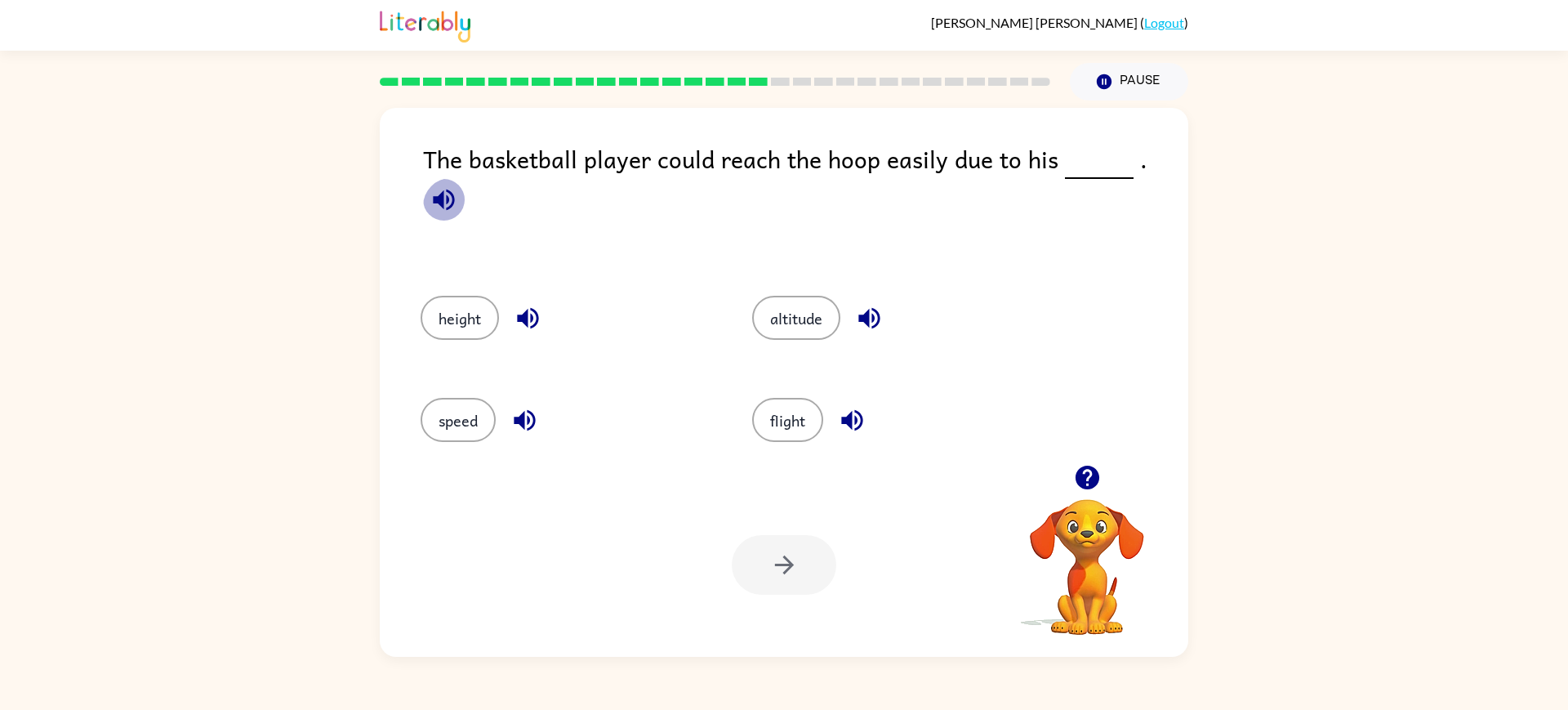
click at [458, 214] on icon "button" at bounding box center [444, 199] width 29 height 29
click at [482, 337] on button "height" at bounding box center [460, 318] width 79 height 44
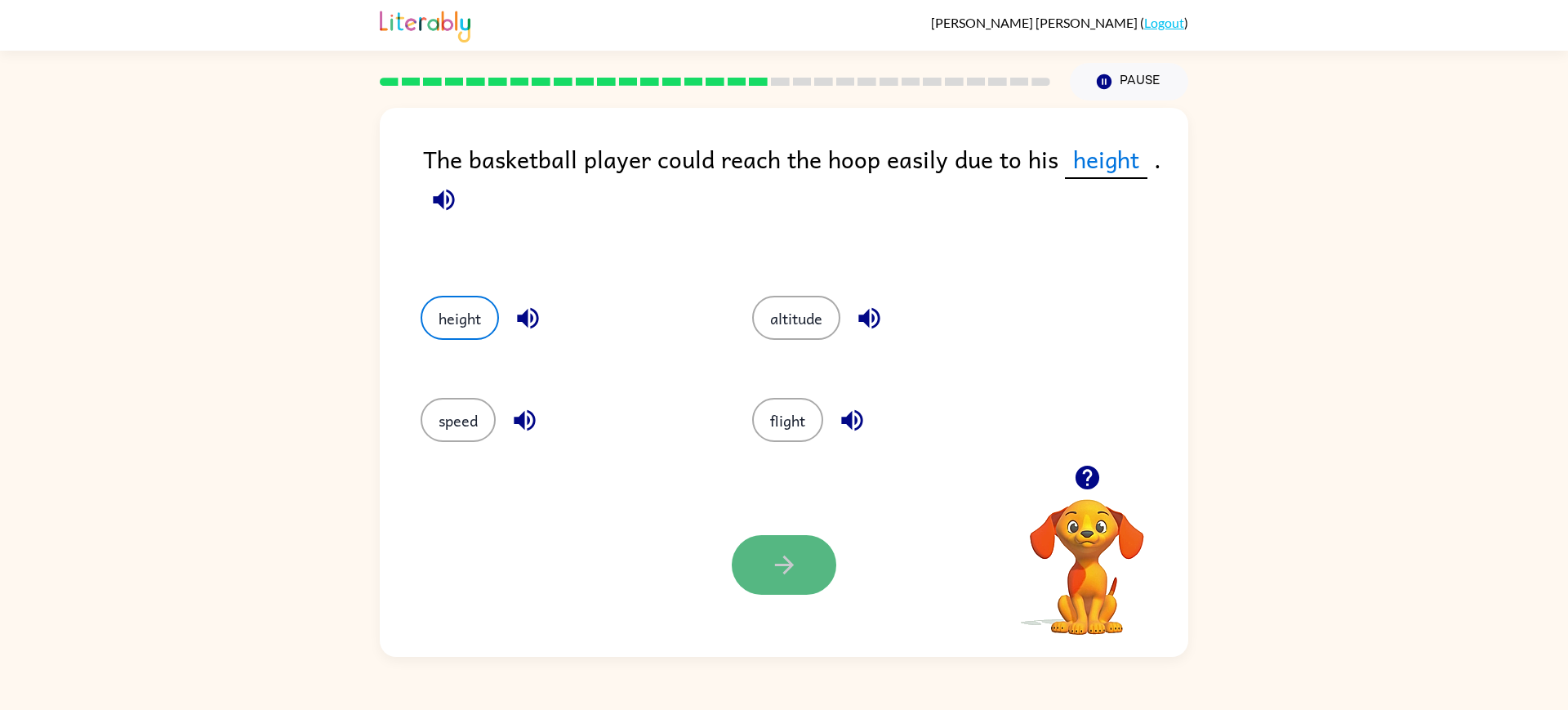
click at [799, 564] on icon "button" at bounding box center [784, 564] width 29 height 29
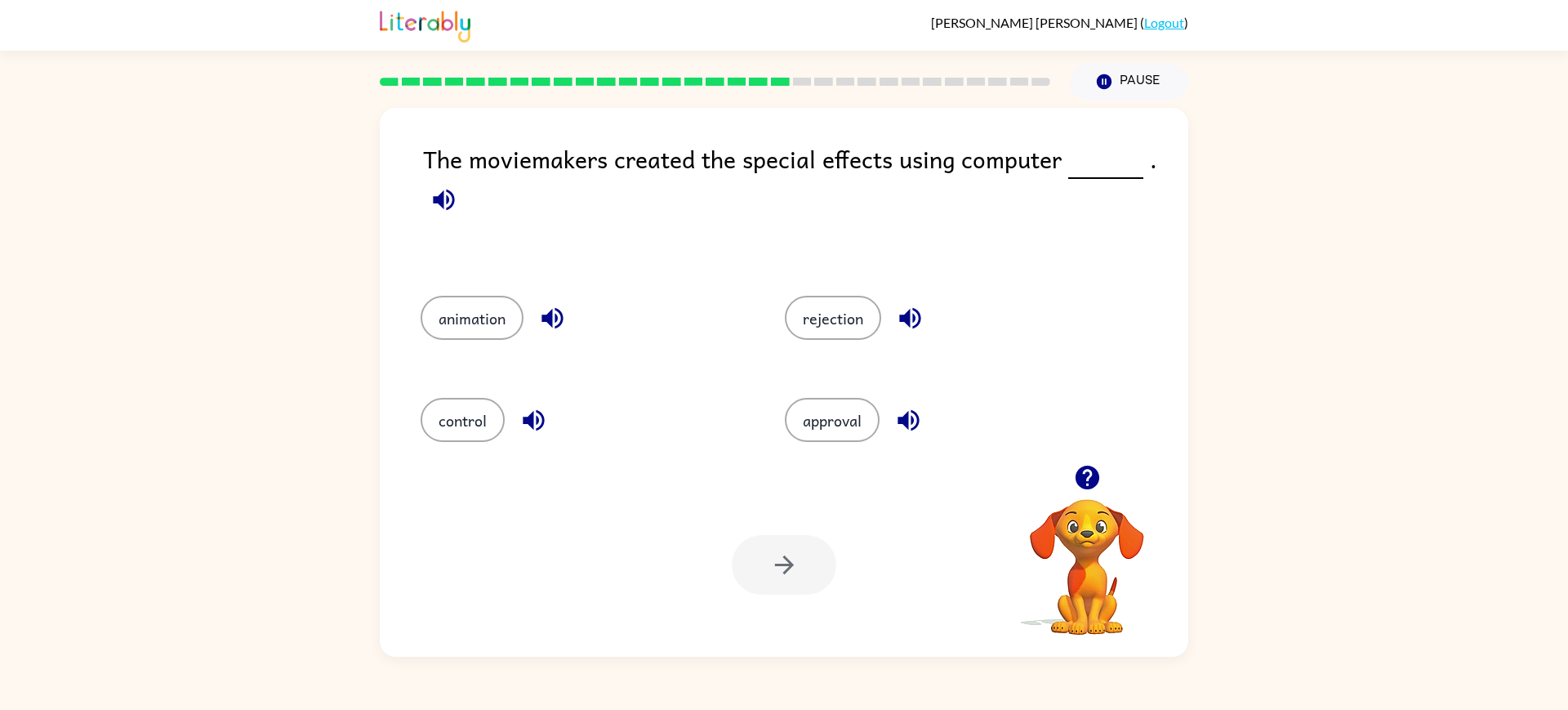
click at [458, 209] on icon "button" at bounding box center [444, 199] width 29 height 29
click at [448, 332] on button "animation" at bounding box center [472, 318] width 103 height 44
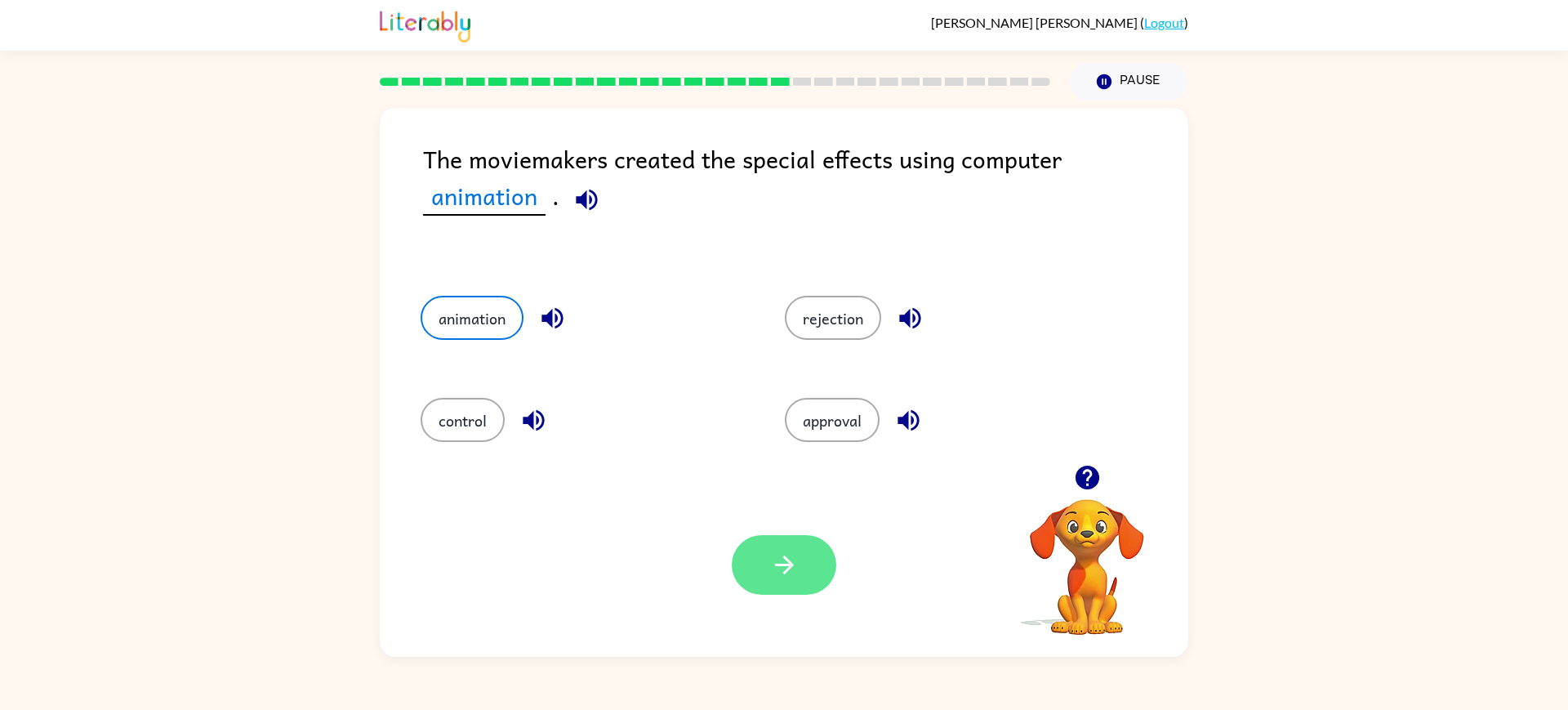
click at [743, 586] on button "button" at bounding box center [784, 565] width 105 height 60
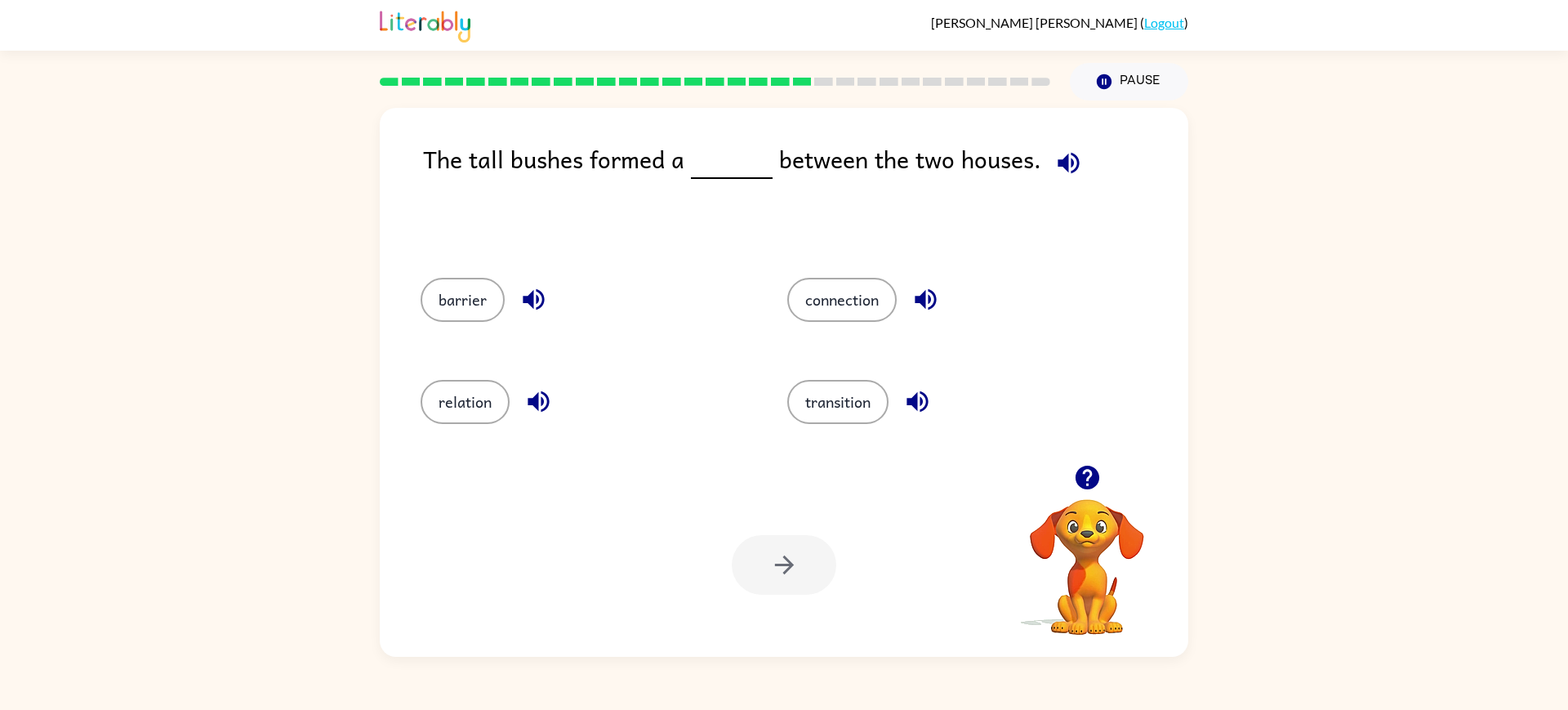
click at [1076, 178] on icon "button" at bounding box center [1068, 163] width 29 height 29
click at [477, 310] on button "barrier" at bounding box center [462, 300] width 84 height 44
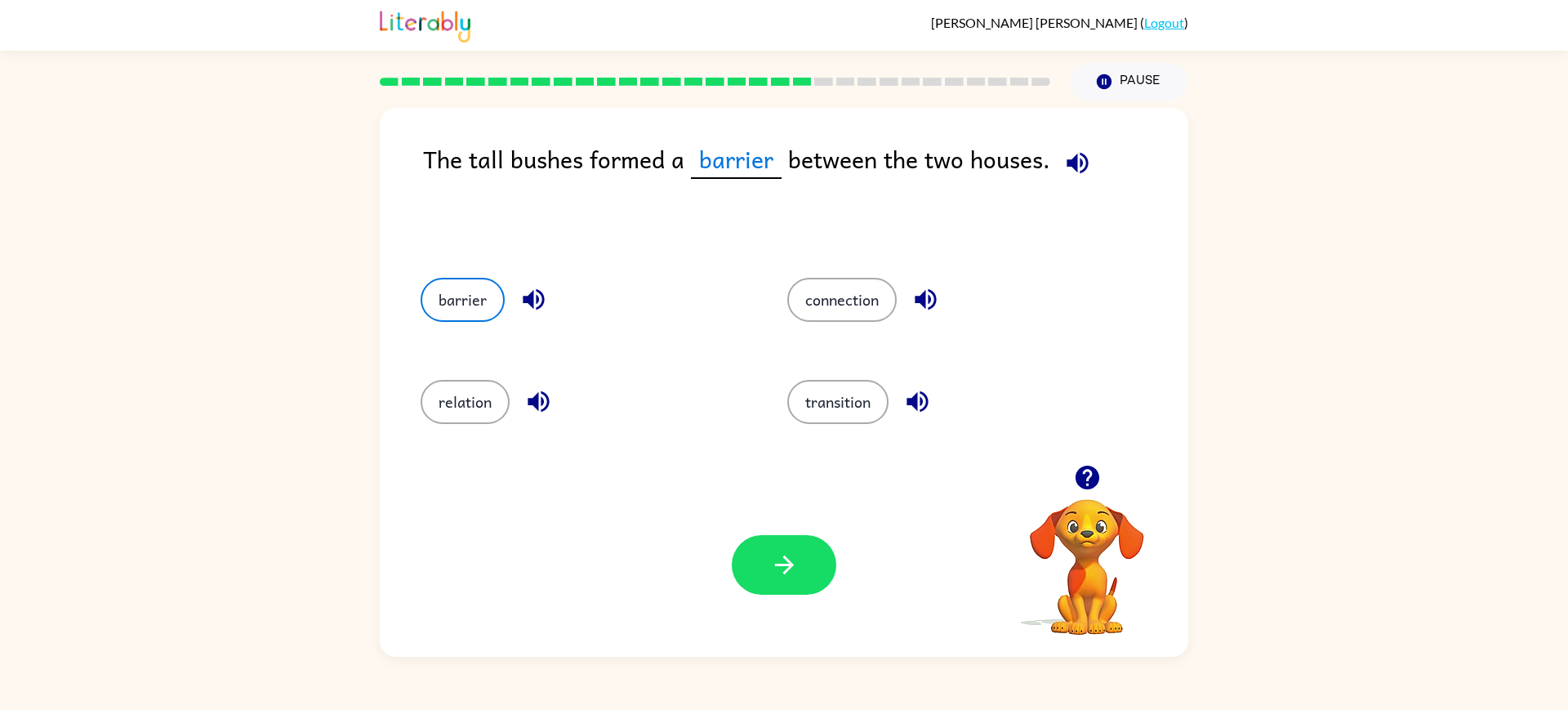
click at [823, 611] on div "Your browser must support playing .mp4 files to use Literably. Please try using…" at bounding box center [784, 565] width 809 height 183
click at [769, 542] on div "Your browser must support playing .mp4 files to use Literably. Please try using…" at bounding box center [784, 565] width 809 height 183
click at [772, 552] on button "button" at bounding box center [784, 565] width 105 height 60
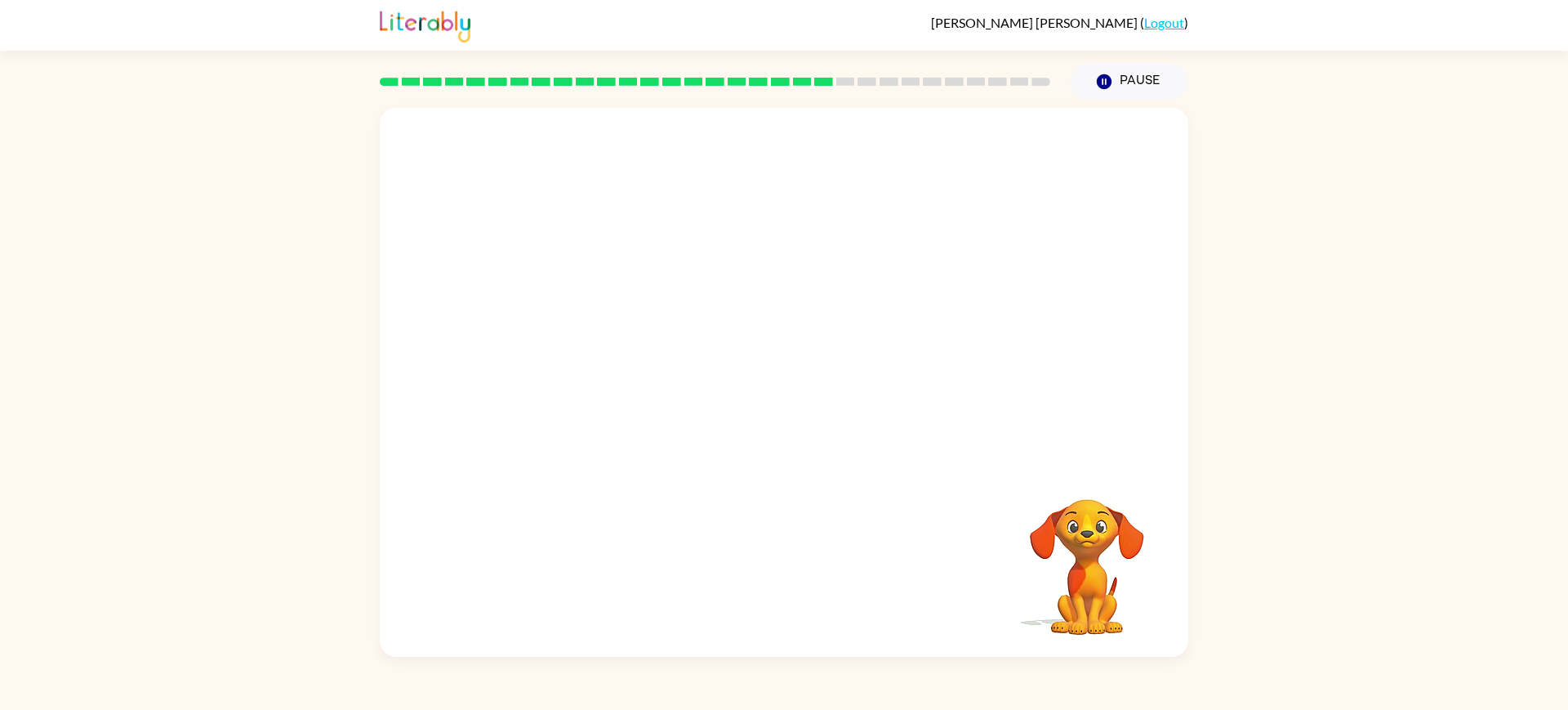
click at [597, 412] on video "Your browser must support playing .mp4 files to use Literably. Please try using…" at bounding box center [784, 287] width 809 height 357
click at [760, 410] on button "button" at bounding box center [784, 391] width 105 height 60
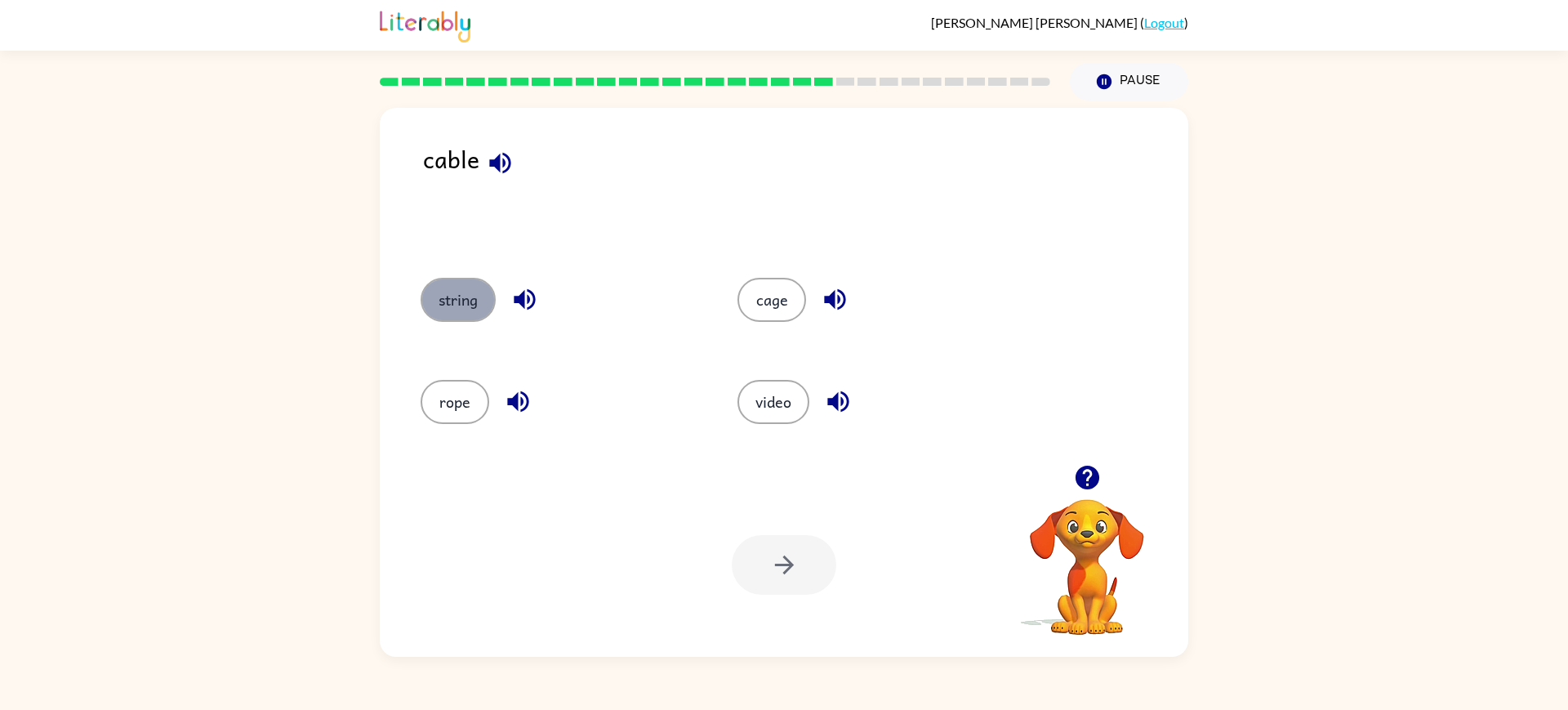
click at [489, 308] on button "string" at bounding box center [458, 300] width 75 height 44
click at [799, 579] on icon "button" at bounding box center [784, 564] width 29 height 29
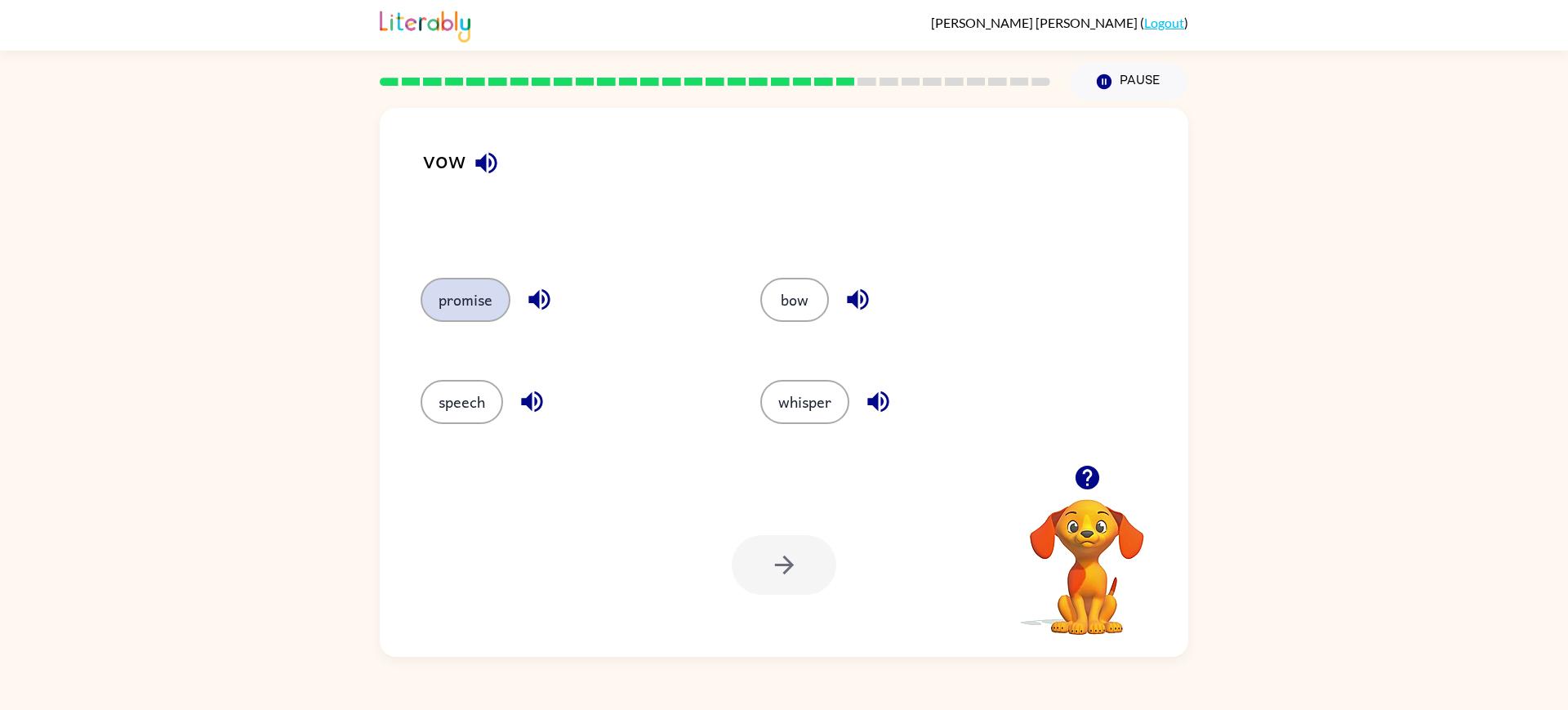
click at [454, 297] on button "promise" at bounding box center [466, 300] width 90 height 44
click at [772, 579] on icon "button" at bounding box center [784, 564] width 29 height 29
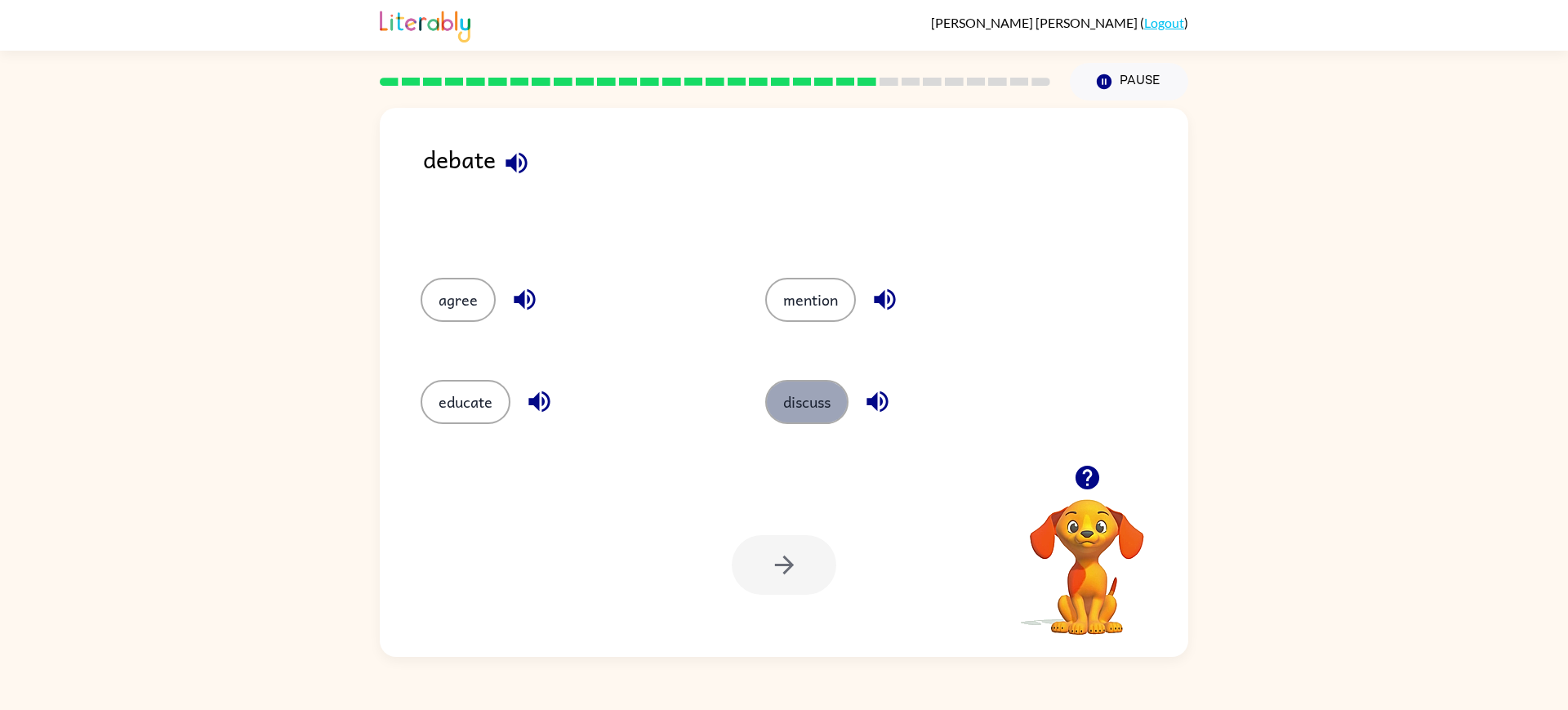
click at [849, 418] on button "discuss" at bounding box center [807, 402] width 83 height 44
click at [807, 562] on button "button" at bounding box center [784, 565] width 105 height 60
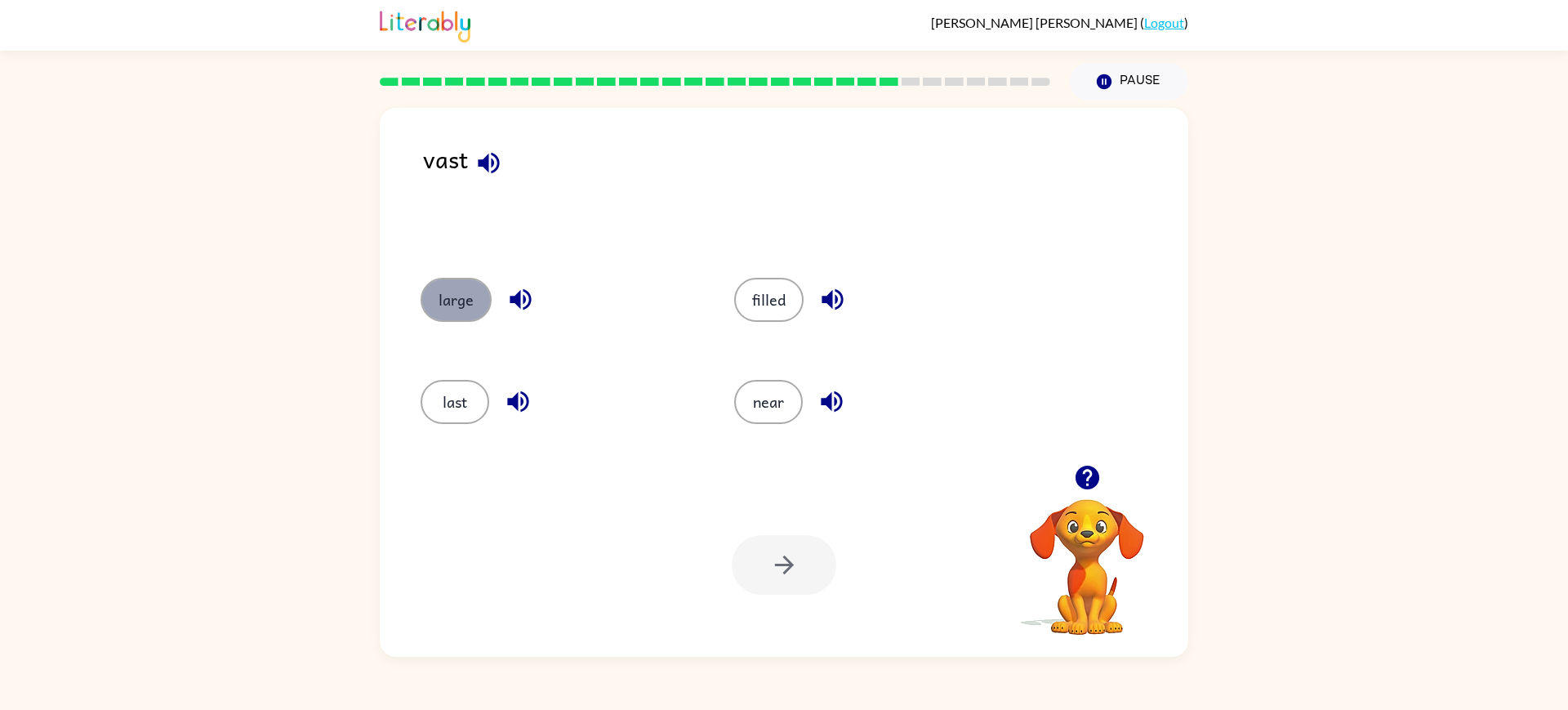
click at [441, 312] on button "large" at bounding box center [456, 300] width 71 height 44
click at [795, 568] on icon "button" at bounding box center [784, 564] width 29 height 29
click at [782, 503] on div "Your browser must support playing .mp4 files to use Literably. Please try using…" at bounding box center [784, 565] width 809 height 183
click at [809, 410] on button "wish" at bounding box center [775, 402] width 69 height 44
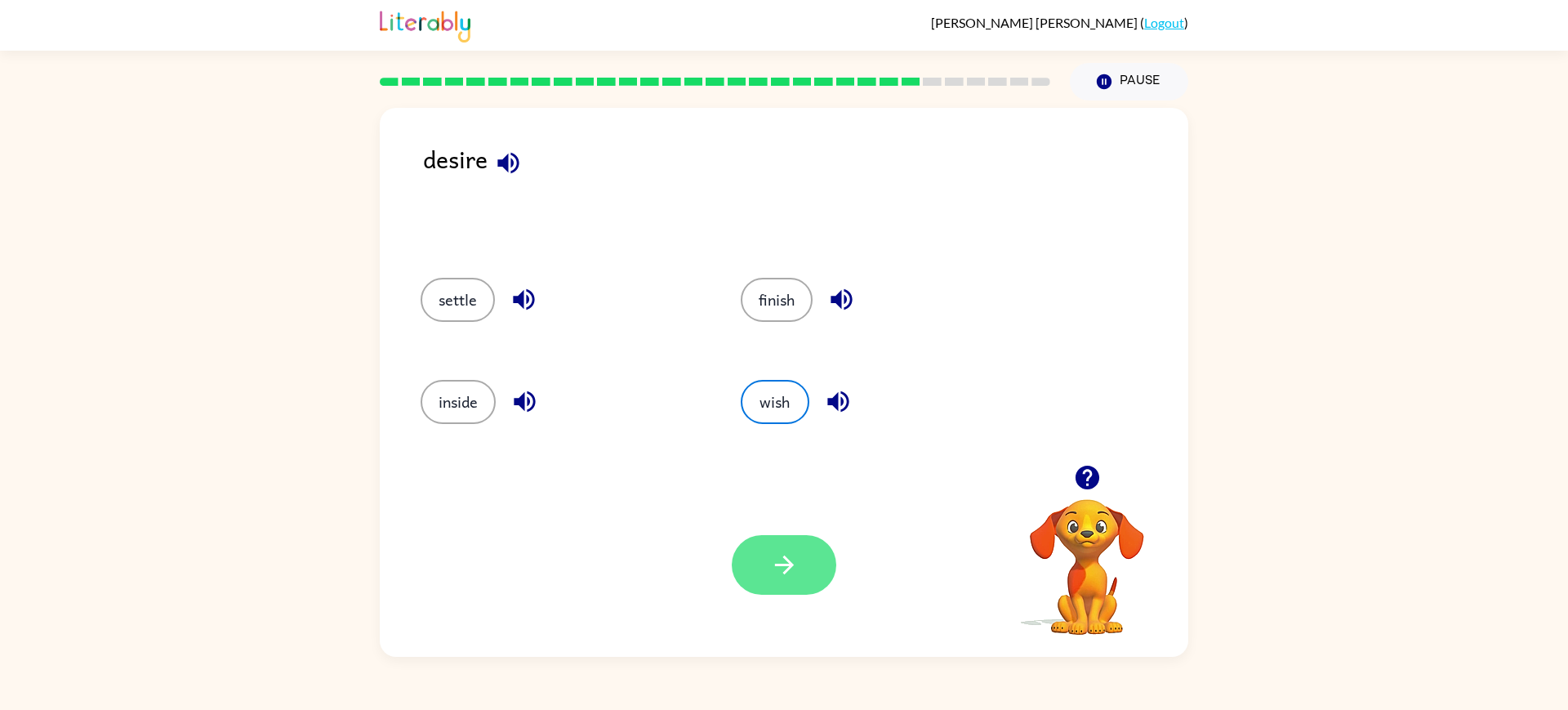
click at [749, 595] on button "button" at bounding box center [784, 565] width 105 height 60
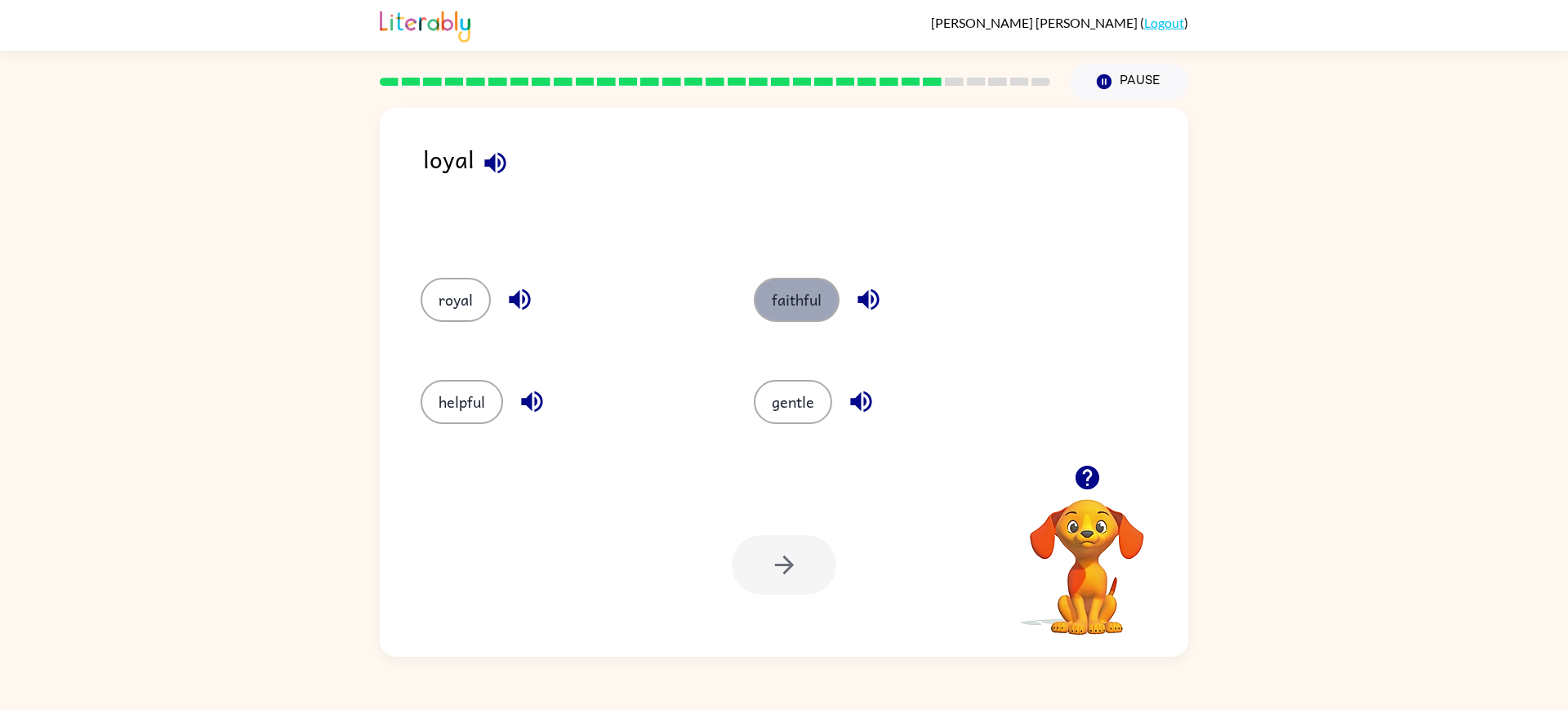
click at [840, 316] on button "faithful" at bounding box center [796, 300] width 86 height 44
click at [797, 579] on icon "button" at bounding box center [784, 564] width 29 height 29
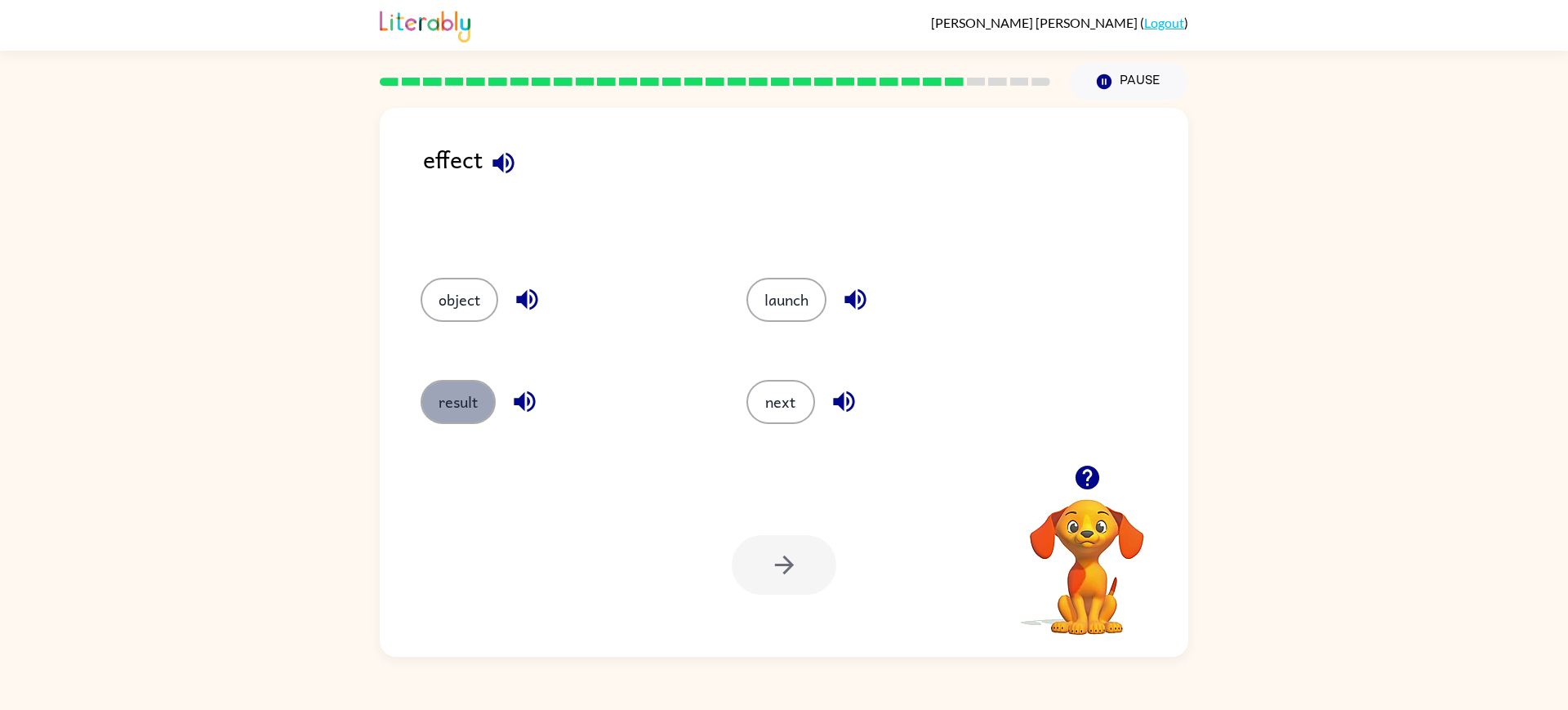
click at [496, 424] on button "result" at bounding box center [458, 402] width 75 height 44
click at [773, 562] on icon "button" at bounding box center [784, 564] width 29 height 29
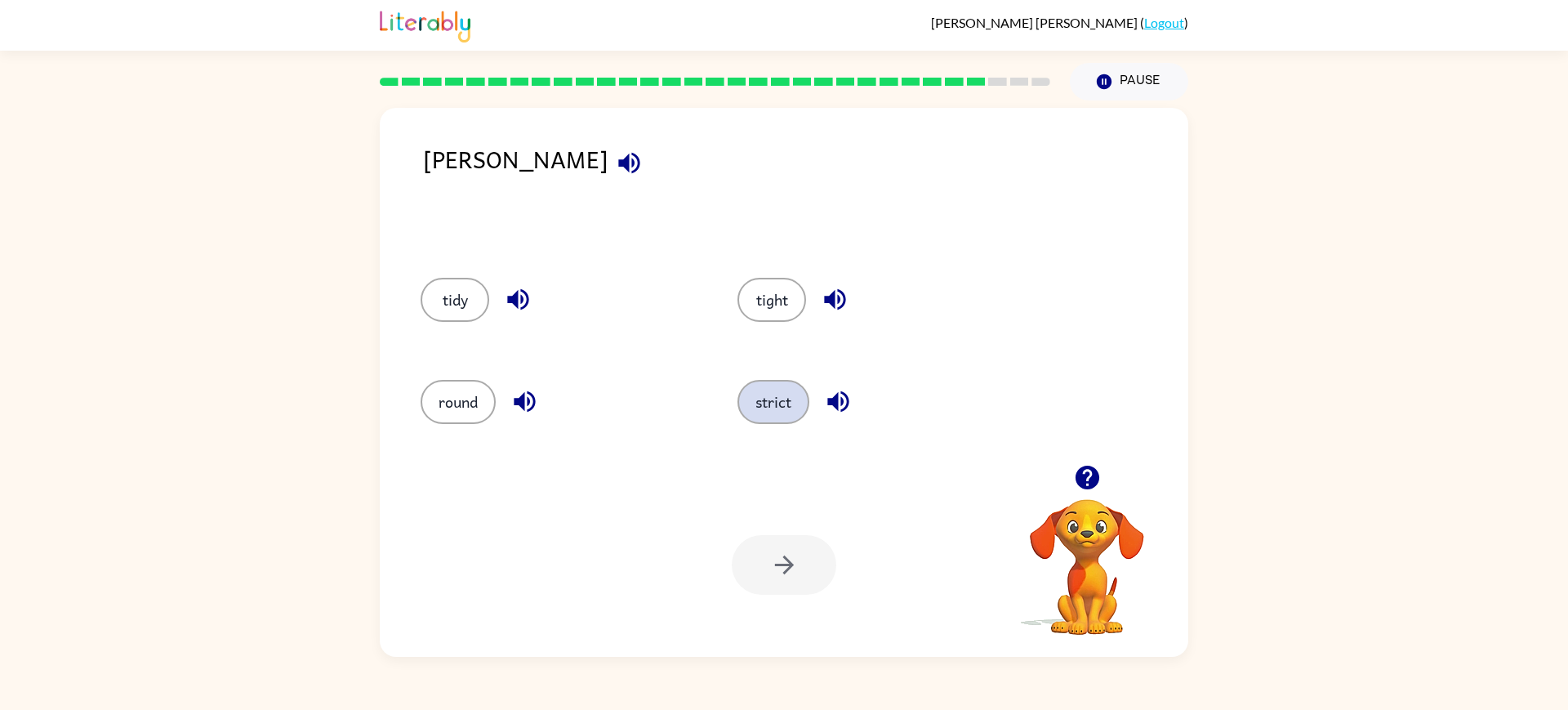
click at [809, 408] on button "strict" at bounding box center [773, 402] width 72 height 44
click at [805, 595] on button "button" at bounding box center [784, 565] width 105 height 60
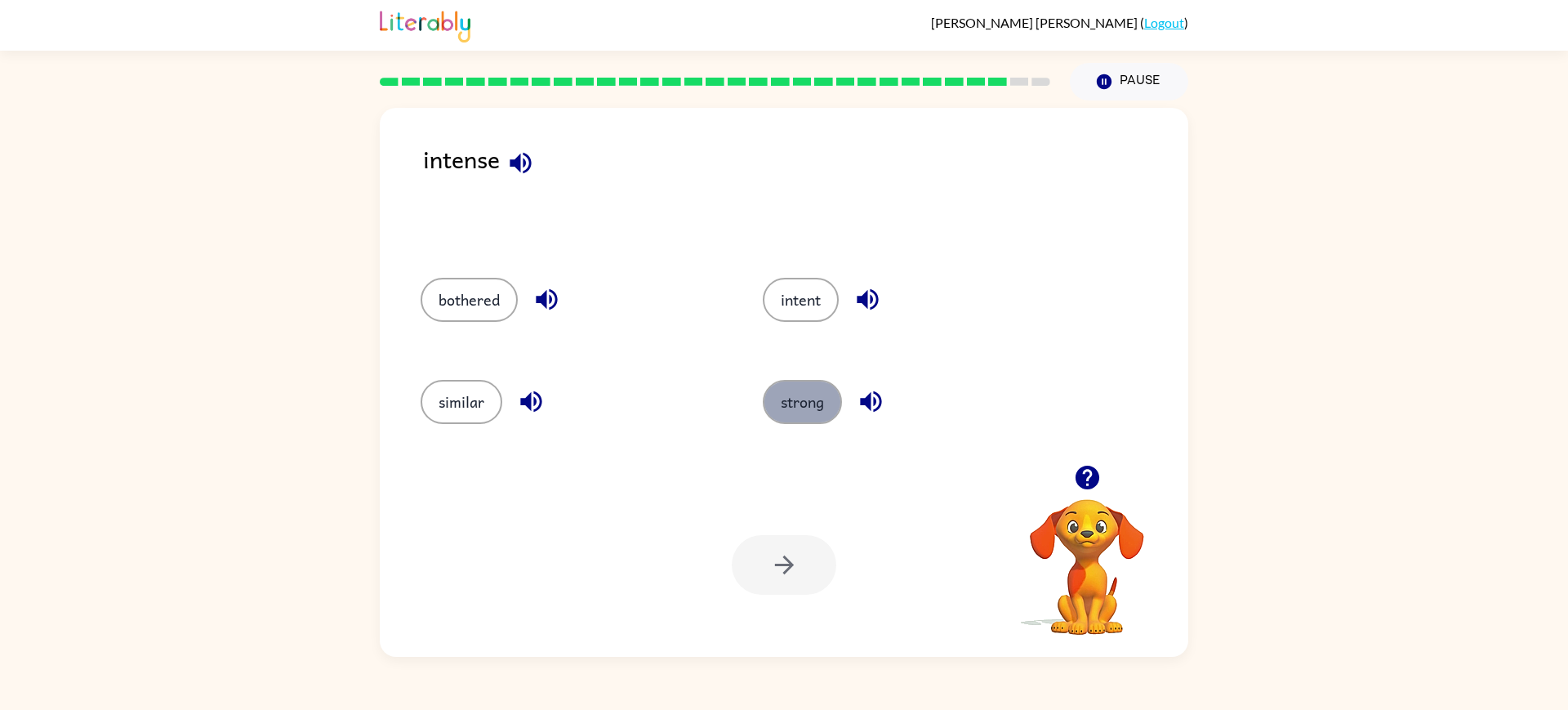
click at [842, 418] on button "strong" at bounding box center [802, 402] width 79 height 44
click at [790, 579] on icon "button" at bounding box center [784, 564] width 29 height 29
click at [836, 400] on button "task" at bounding box center [801, 402] width 69 height 44
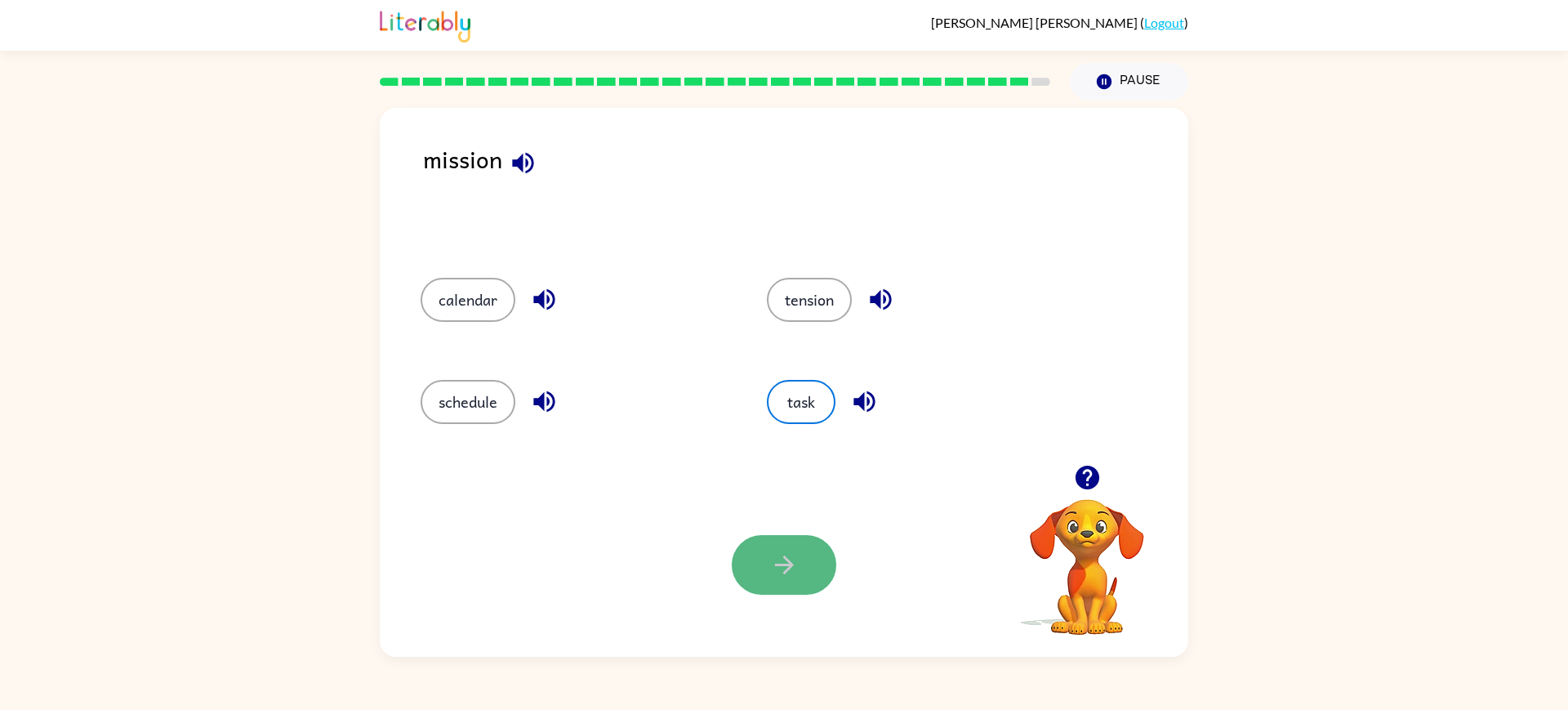
click at [780, 579] on icon "button" at bounding box center [784, 564] width 29 height 29
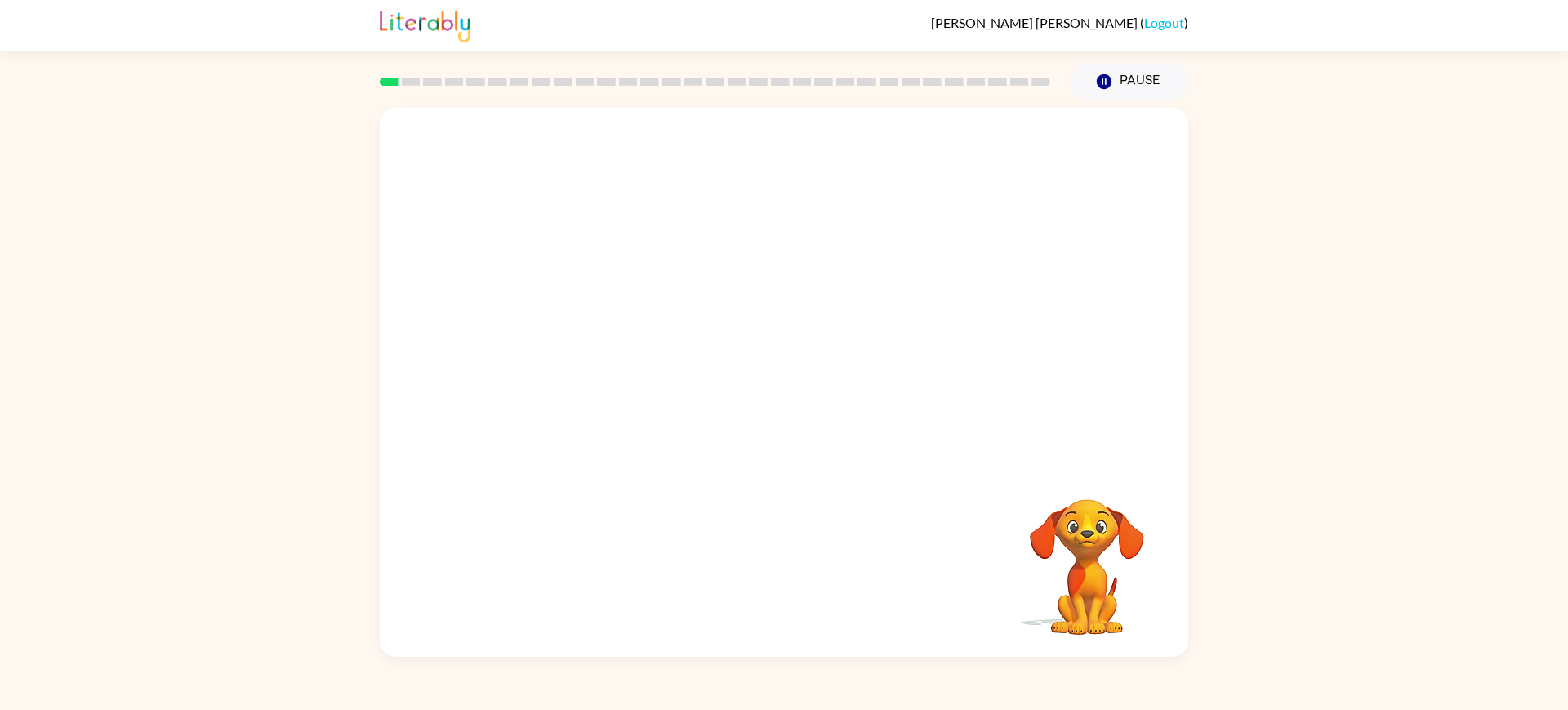
click at [905, 184] on video "Your browser must support playing .mp4 files to use Literably. Please try using…" at bounding box center [784, 287] width 809 height 357
click at [791, 400] on icon "button" at bounding box center [783, 391] width 19 height 19
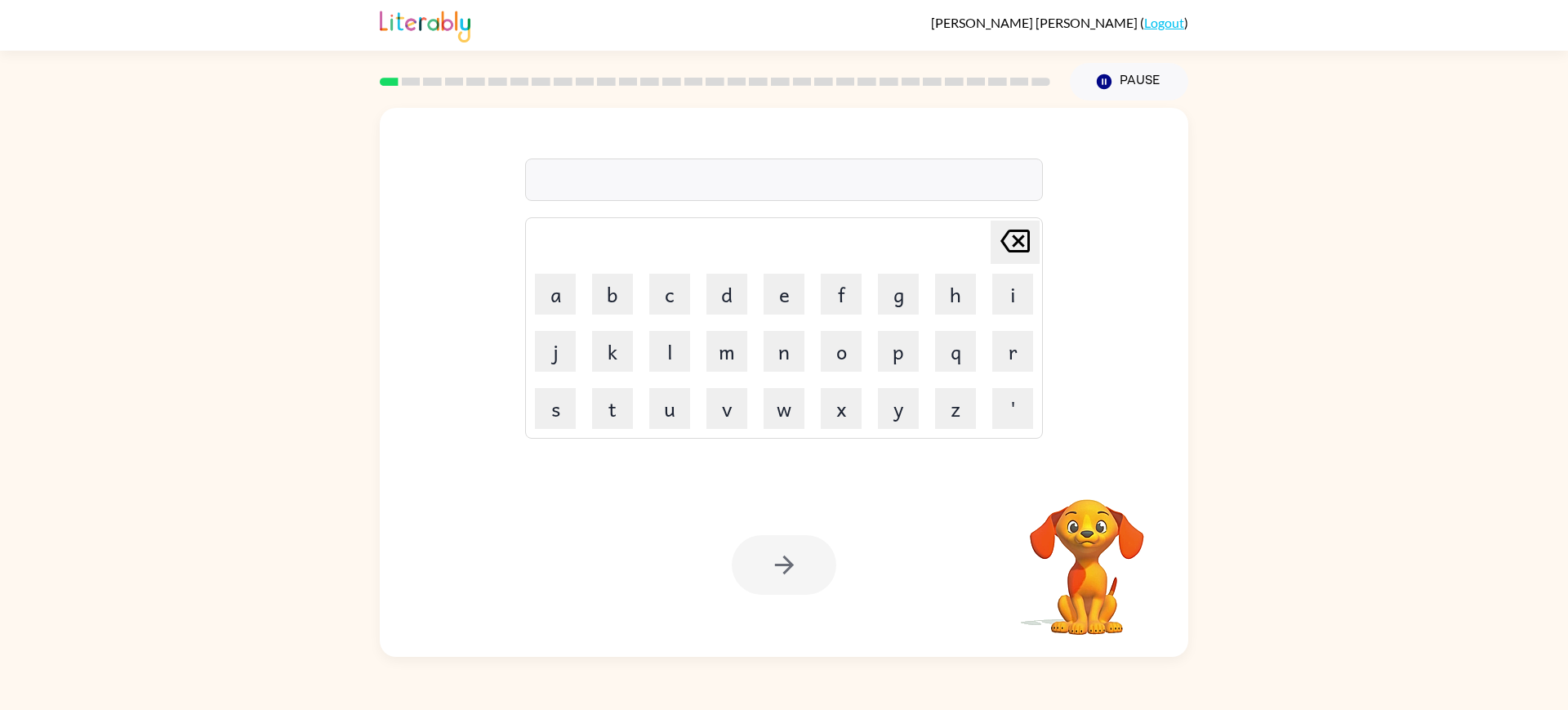
click at [721, 195] on div at bounding box center [784, 180] width 518 height 43
click at [784, 568] on icon "button" at bounding box center [784, 564] width 29 height 29
click at [795, 559] on icon "button" at bounding box center [784, 564] width 29 height 29
click at [793, 574] on icon "button" at bounding box center [783, 564] width 19 height 19
click at [746, 554] on button "button" at bounding box center [784, 565] width 105 height 60
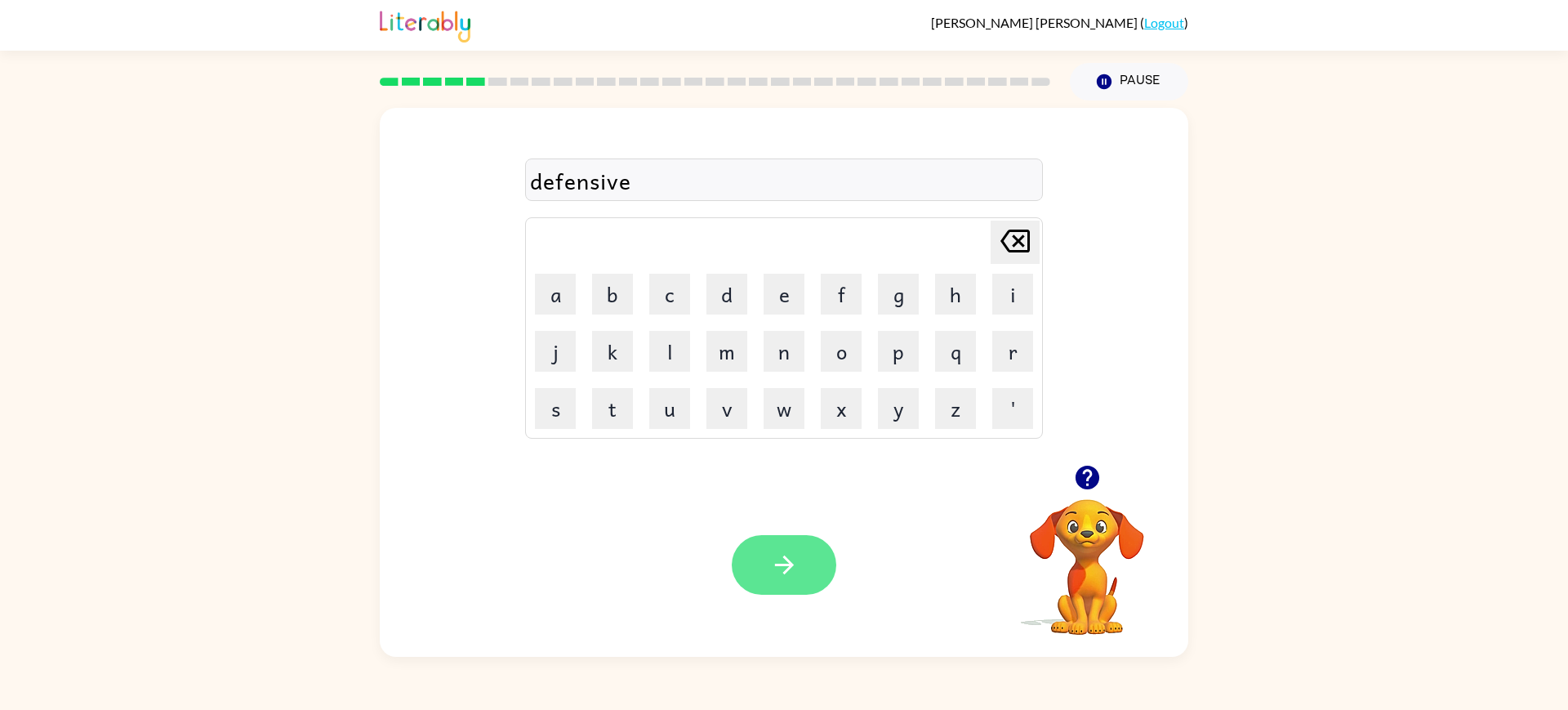
click at [820, 564] on button "button" at bounding box center [784, 565] width 105 height 60
click at [782, 579] on icon "button" at bounding box center [784, 564] width 29 height 29
click at [778, 579] on icon "button" at bounding box center [784, 564] width 29 height 29
click at [588, 197] on div "mirical" at bounding box center [784, 181] width 508 height 34
click at [589, 197] on div "mirical" at bounding box center [784, 181] width 508 height 34
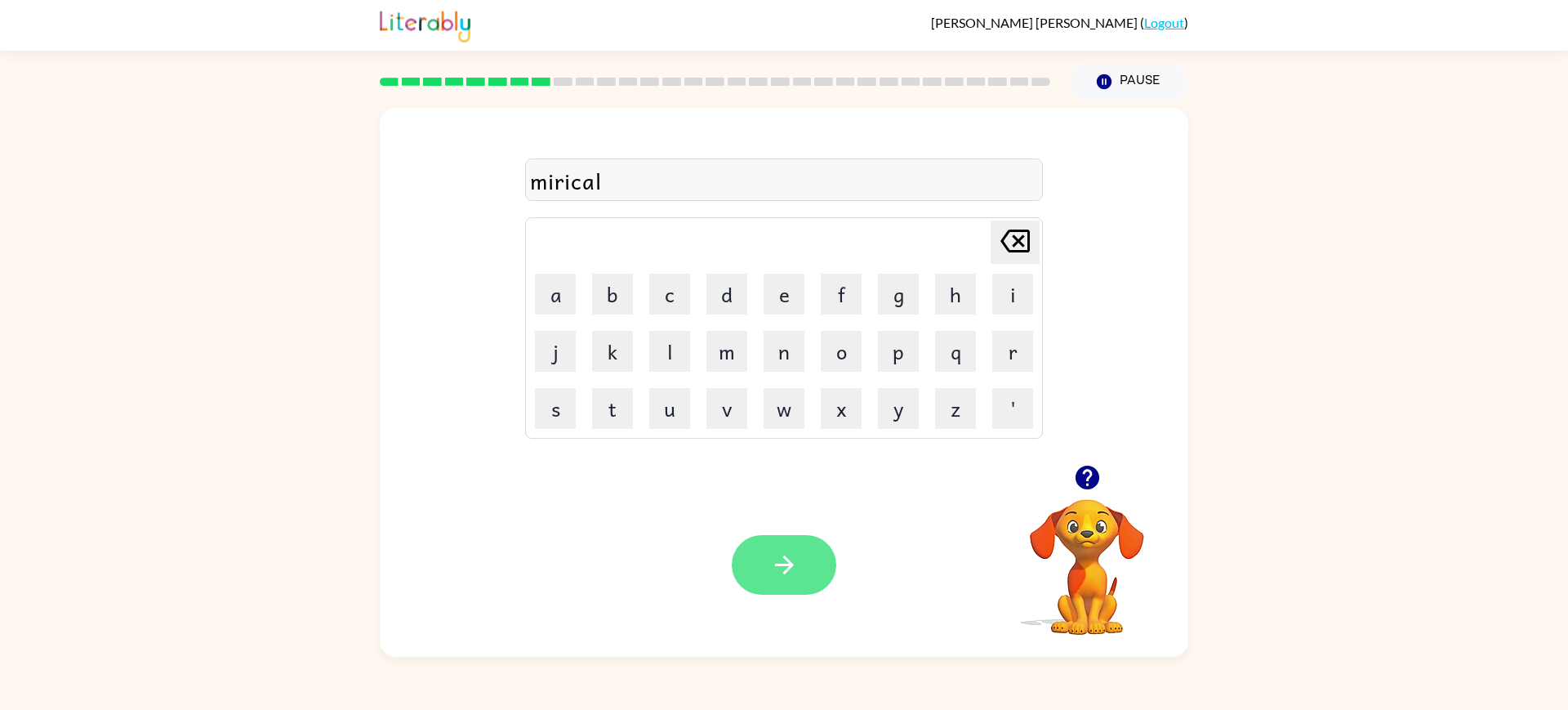
click at [812, 582] on button "button" at bounding box center [784, 565] width 105 height 60
click at [789, 595] on button "button" at bounding box center [784, 565] width 105 height 60
click at [812, 567] on button "button" at bounding box center [784, 565] width 105 height 60
click at [796, 576] on icon "button" at bounding box center [784, 564] width 29 height 29
click at [789, 574] on icon "button" at bounding box center [783, 564] width 19 height 19
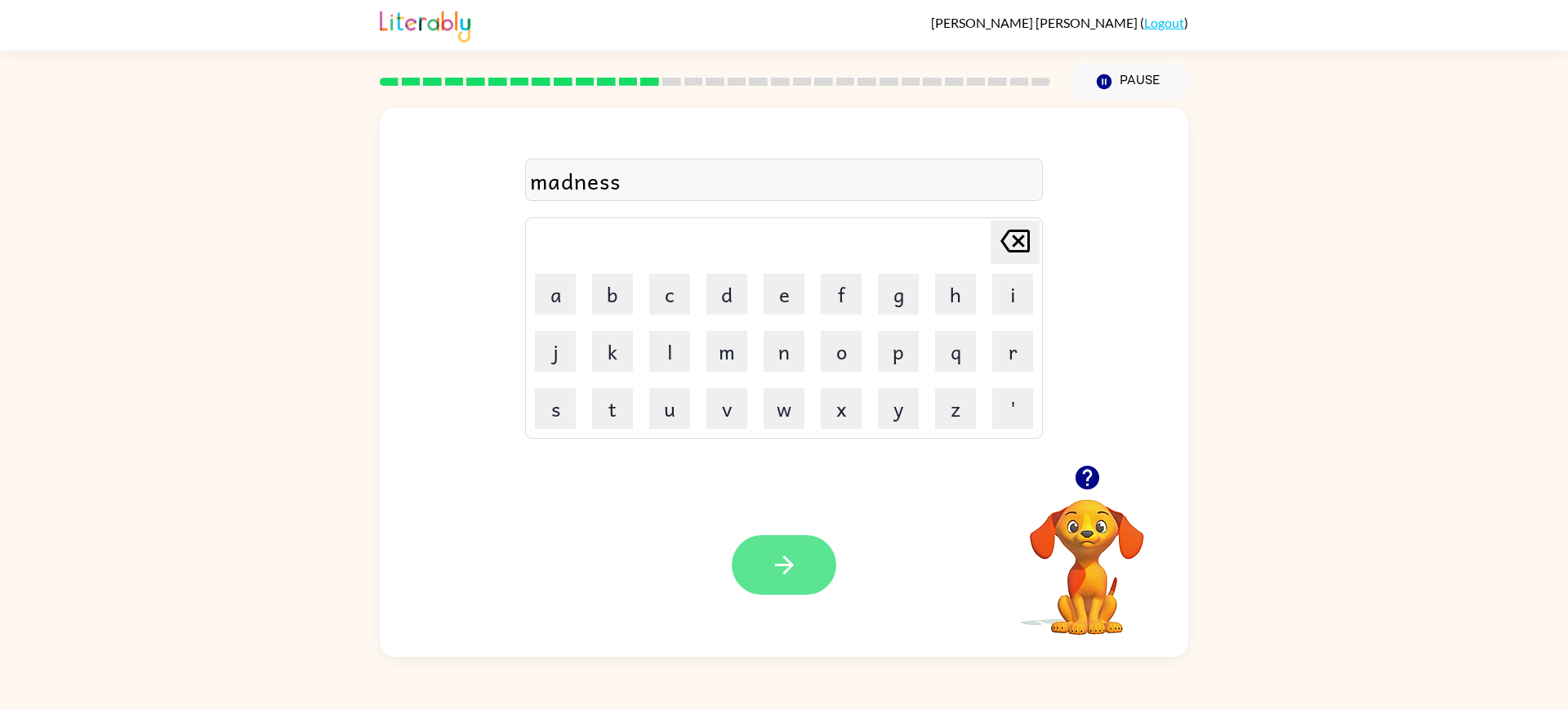
click at [789, 569] on icon "button" at bounding box center [783, 564] width 19 height 19
click at [800, 111] on div at bounding box center [714, 82] width 690 height 57
click at [798, 564] on icon "button" at bounding box center [784, 564] width 29 height 29
click at [783, 579] on icon "button" at bounding box center [784, 564] width 29 height 29
click at [784, 574] on icon "button" at bounding box center [783, 564] width 19 height 19
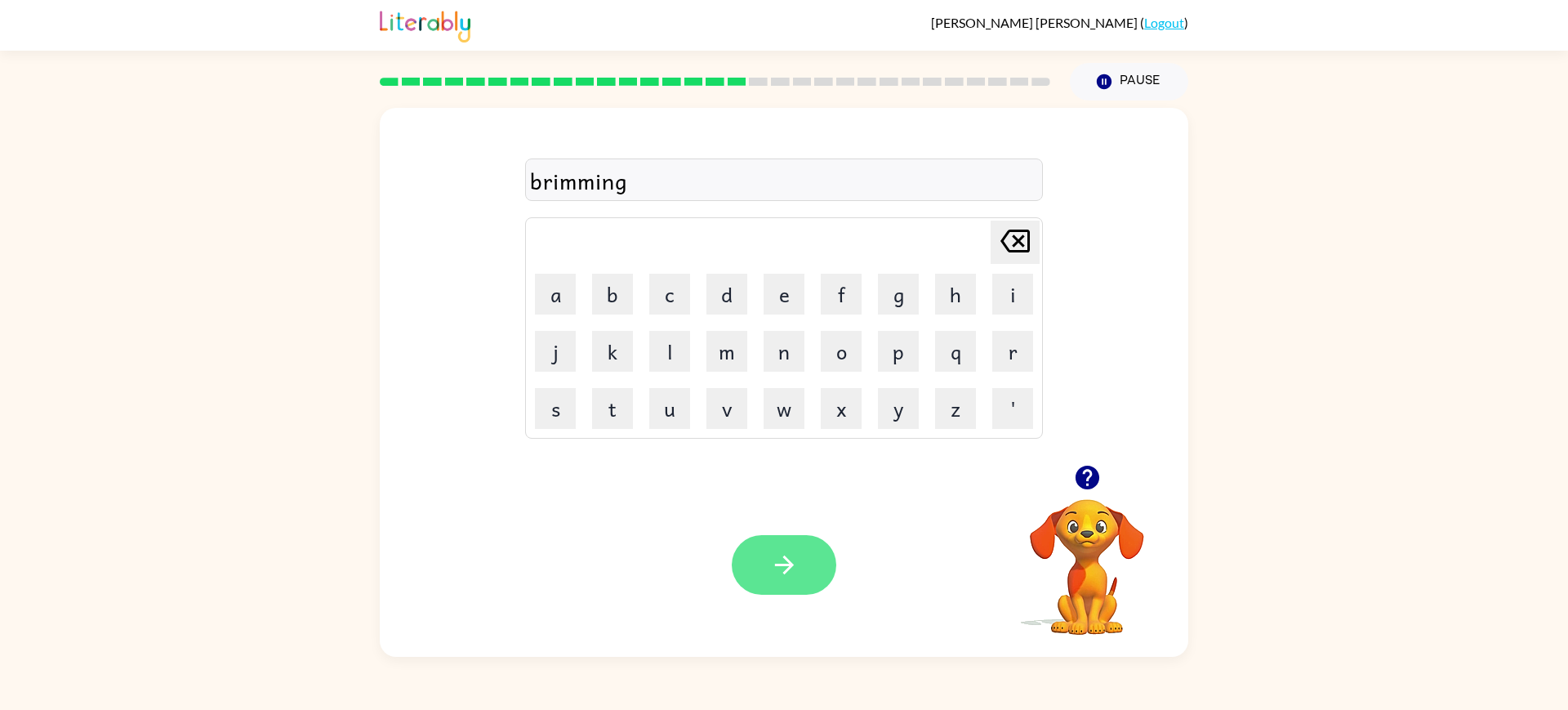
click at [794, 579] on icon "button" at bounding box center [784, 564] width 29 height 29
click at [781, 579] on icon "button" at bounding box center [784, 564] width 29 height 29
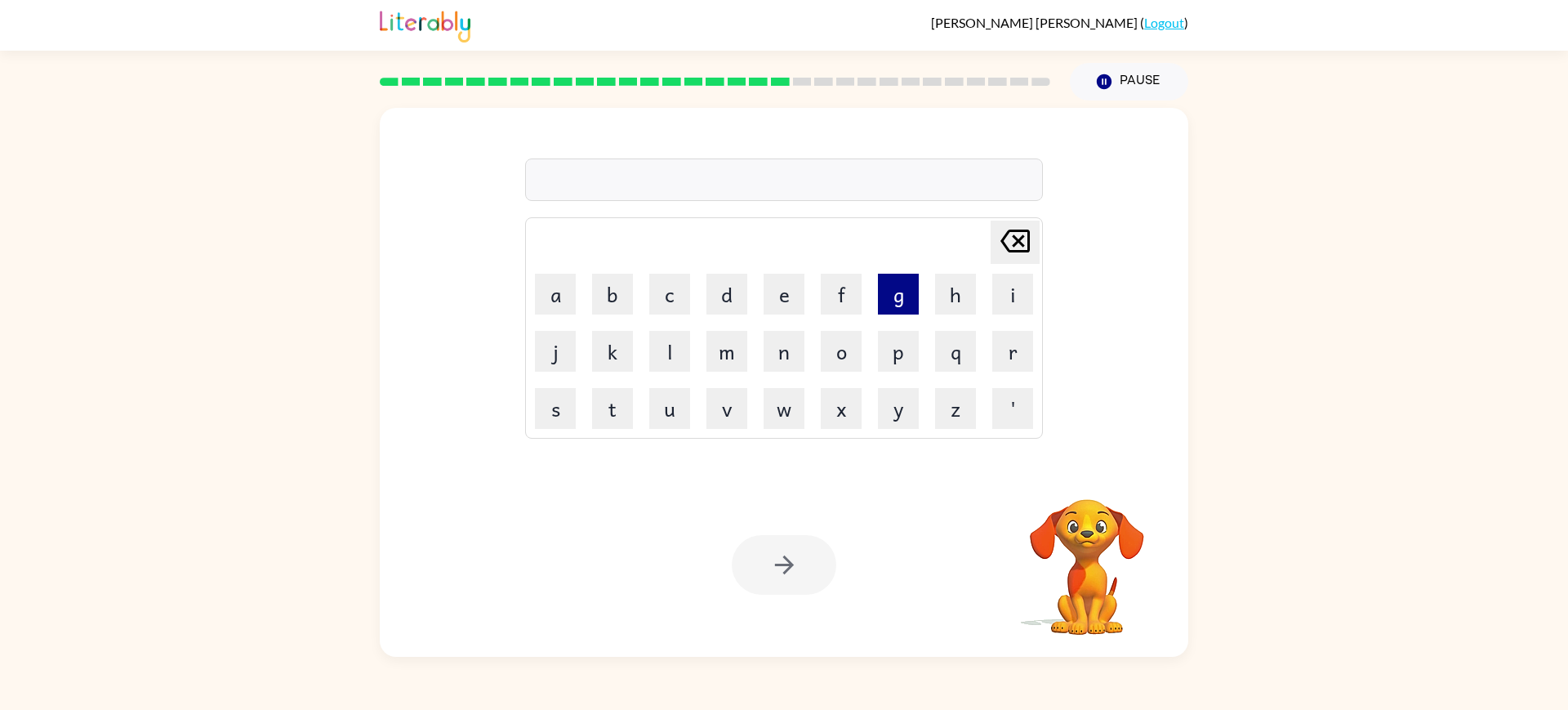
click at [888, 314] on button "g" at bounding box center [899, 294] width 41 height 41
type button "g"
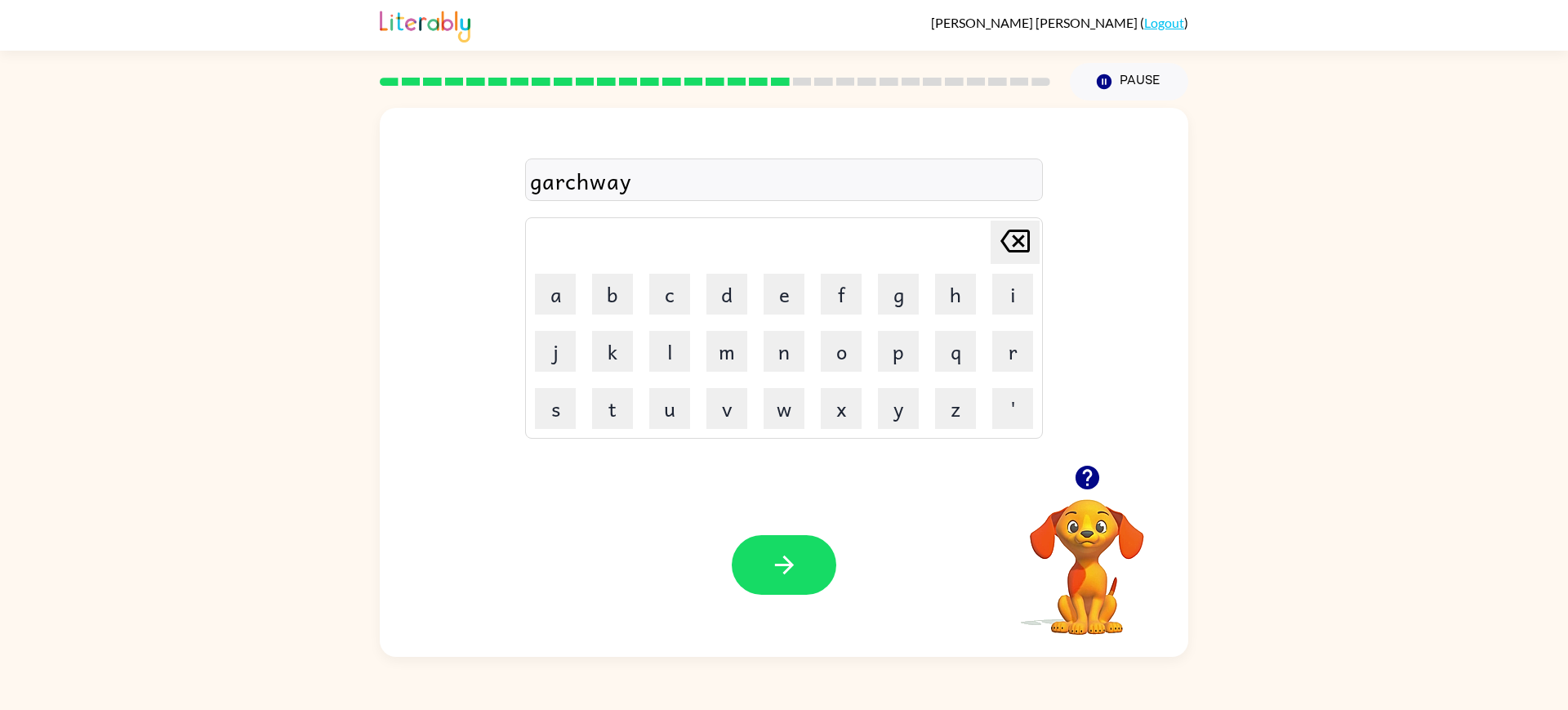
click at [546, 197] on div "garchway" at bounding box center [784, 181] width 508 height 34
click at [679, 197] on div "garchway" at bounding box center [784, 181] width 508 height 34
click at [778, 579] on icon "button" at bounding box center [784, 564] width 29 height 29
click at [770, 579] on icon "button" at bounding box center [784, 564] width 29 height 29
click at [812, 572] on button "button" at bounding box center [784, 565] width 105 height 60
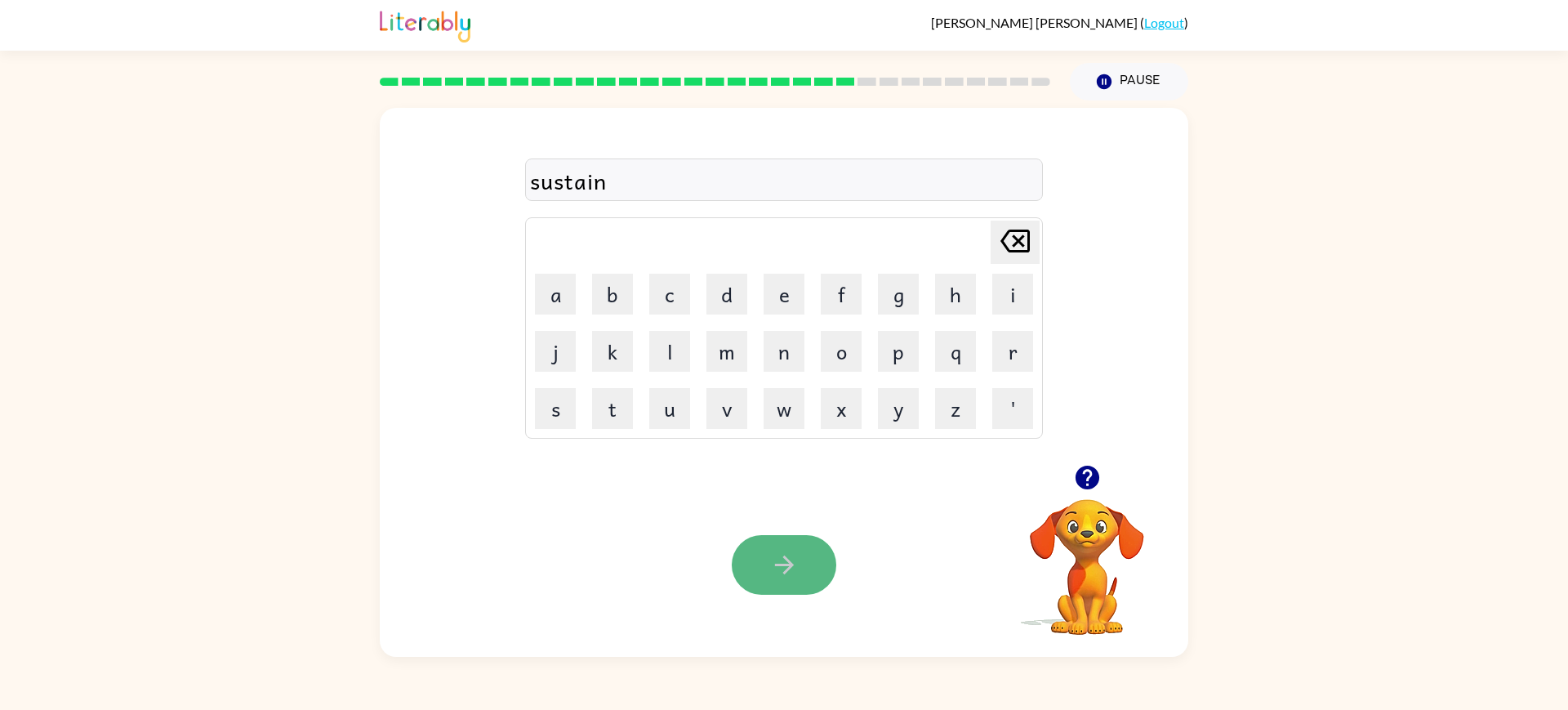
click at [775, 579] on icon "button" at bounding box center [784, 564] width 29 height 29
click at [786, 574] on icon "button" at bounding box center [783, 564] width 19 height 19
click at [789, 579] on icon "button" at bounding box center [784, 564] width 29 height 29
click at [795, 579] on icon "button" at bounding box center [784, 564] width 29 height 29
click at [788, 568] on icon "button" at bounding box center [783, 564] width 19 height 19
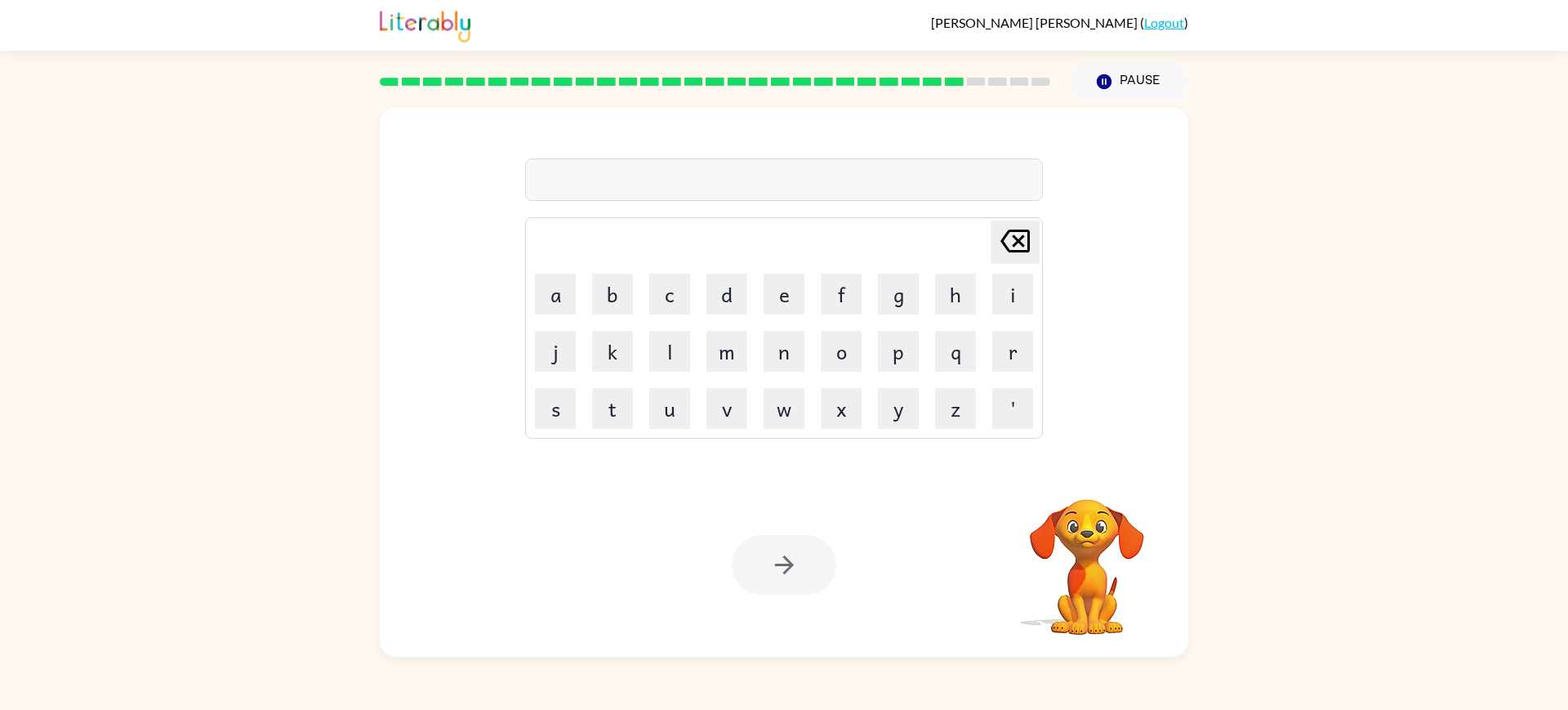
click at [788, 568] on div at bounding box center [784, 565] width 105 height 60
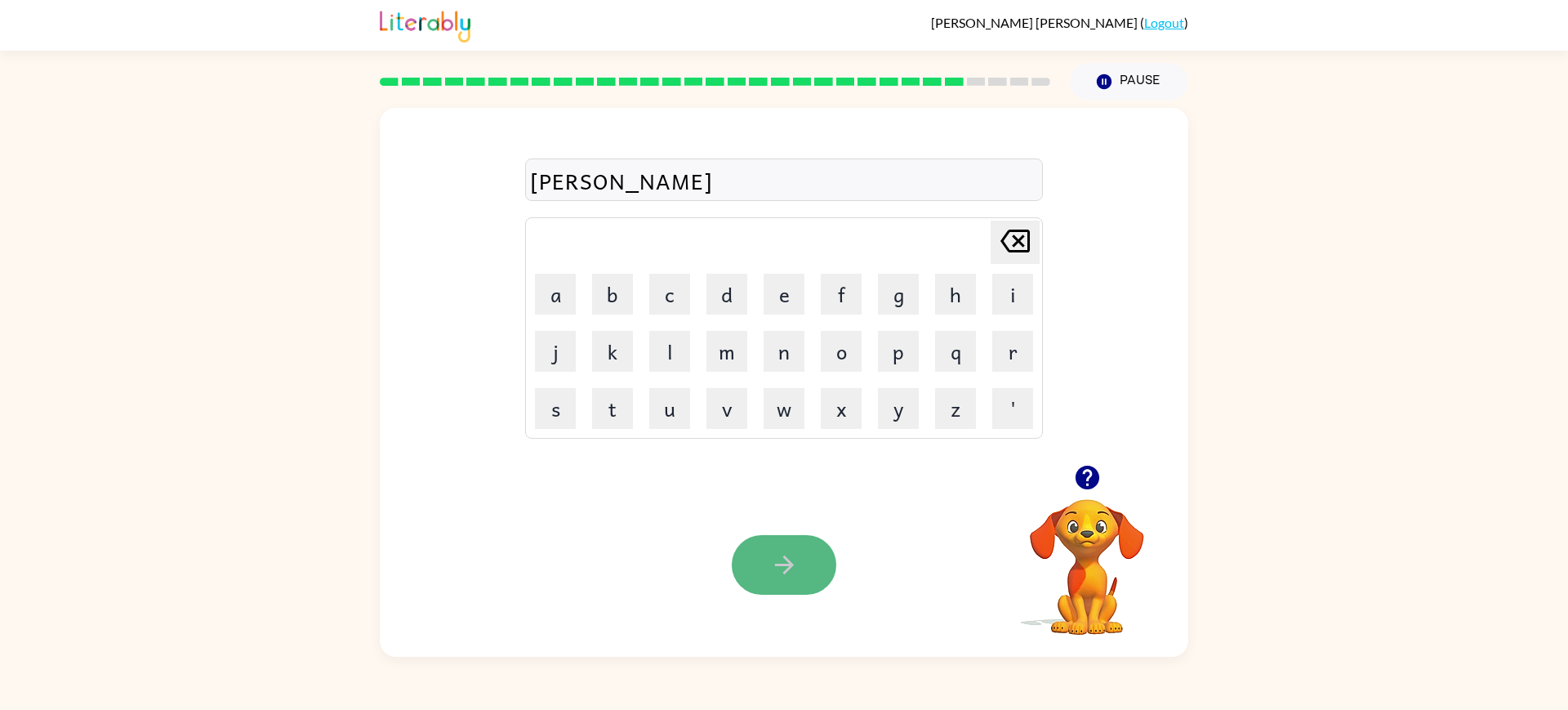
click at [800, 551] on button "button" at bounding box center [784, 565] width 105 height 60
click at [797, 561] on icon "button" at bounding box center [784, 564] width 29 height 29
click at [777, 579] on icon "button" at bounding box center [784, 564] width 29 height 29
click at [776, 566] on icon "button" at bounding box center [784, 564] width 29 height 29
